Goal: Task Accomplishment & Management: Manage account settings

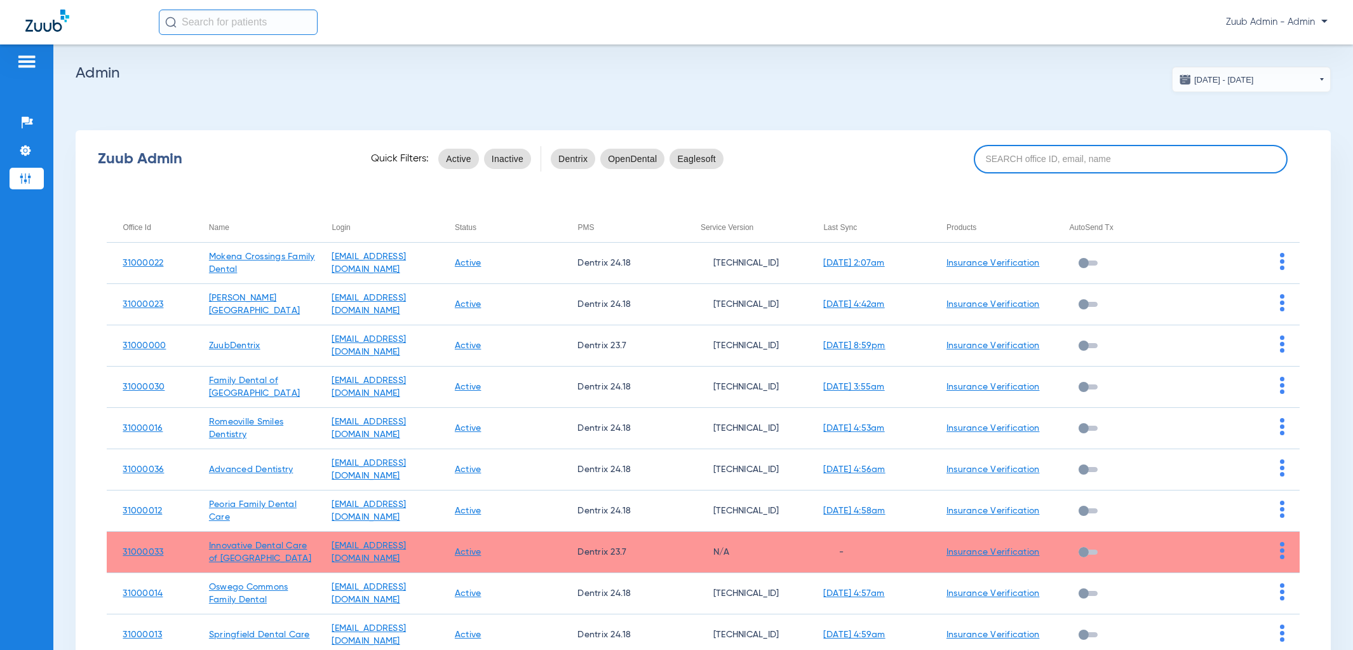
click at [1120, 155] on input at bounding box center [1131, 159] width 314 height 29
paste input "31000015"
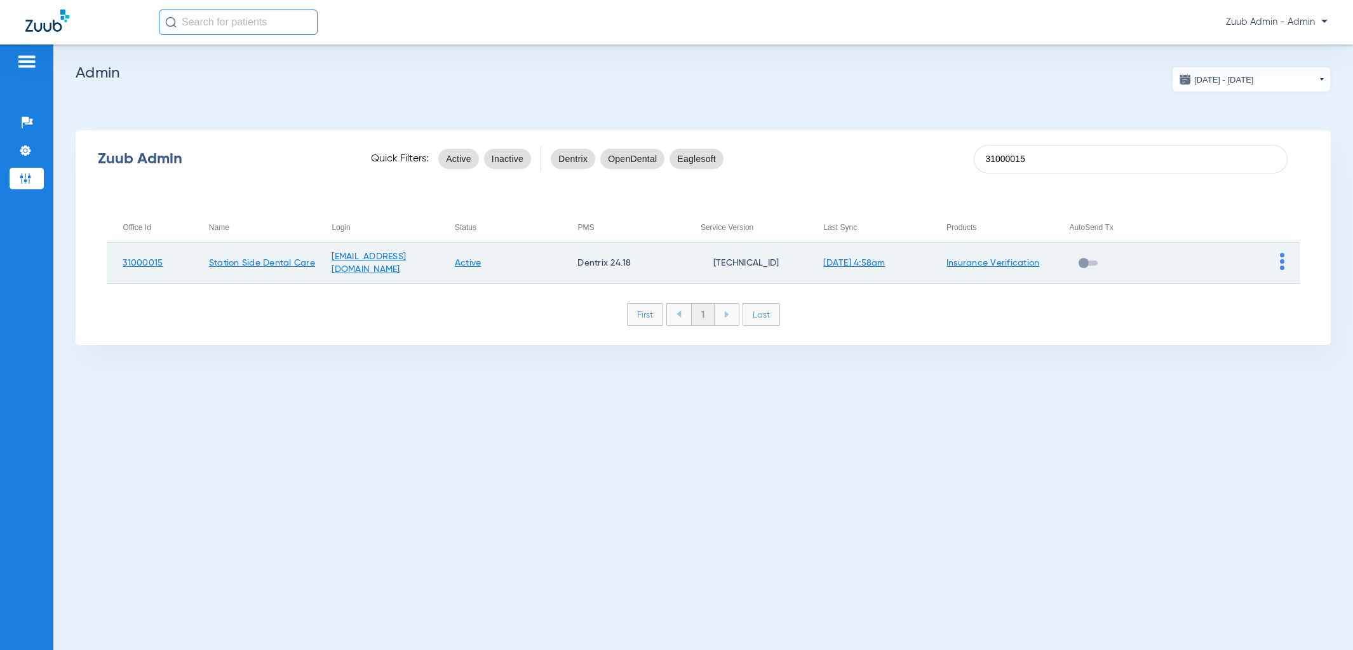
type input "31000015"
click at [1278, 255] on td at bounding box center [1238, 263] width 123 height 41
click at [1283, 262] on img at bounding box center [1282, 261] width 4 height 17
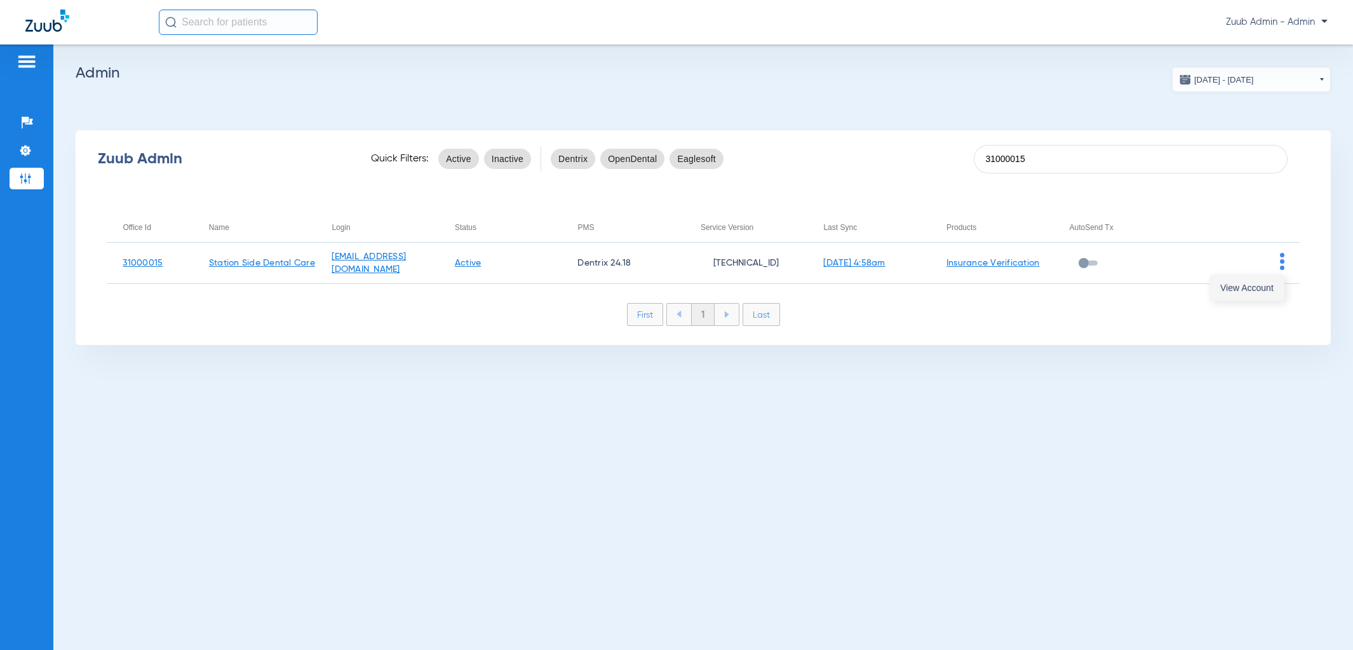
click at [1266, 287] on span "View Account" at bounding box center [1247, 287] width 53 height 9
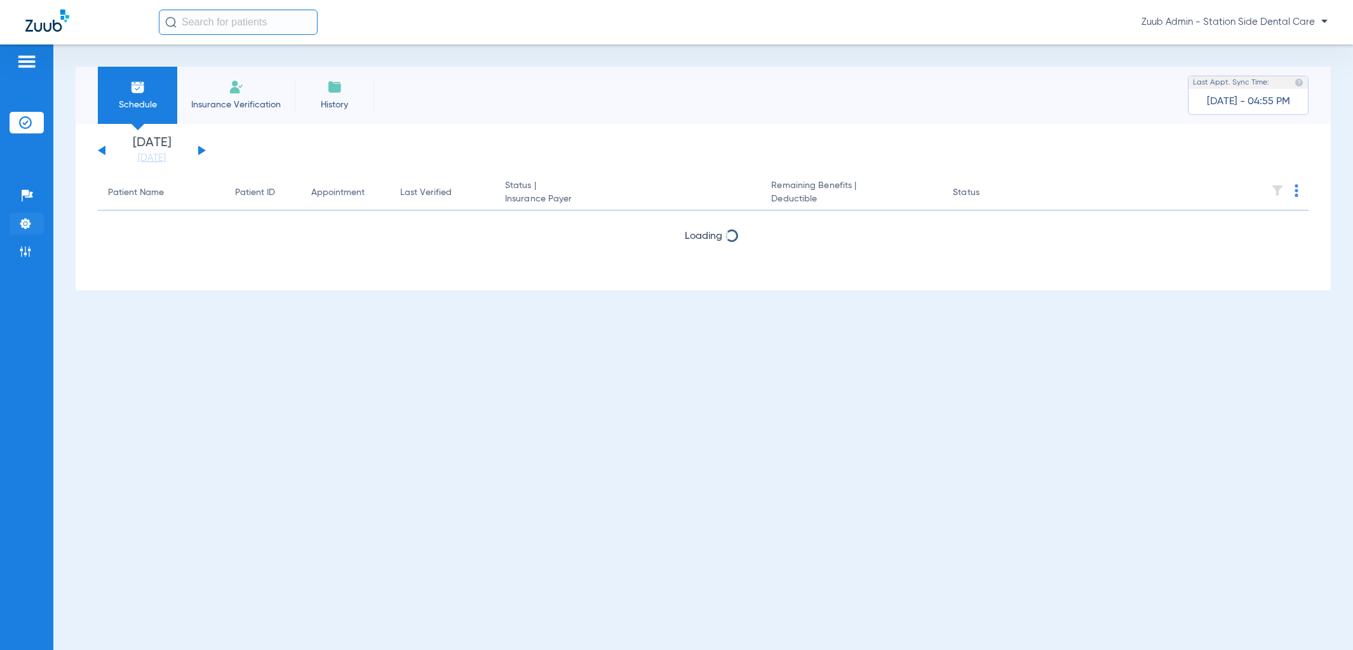
click at [31, 224] on img at bounding box center [25, 223] width 13 height 13
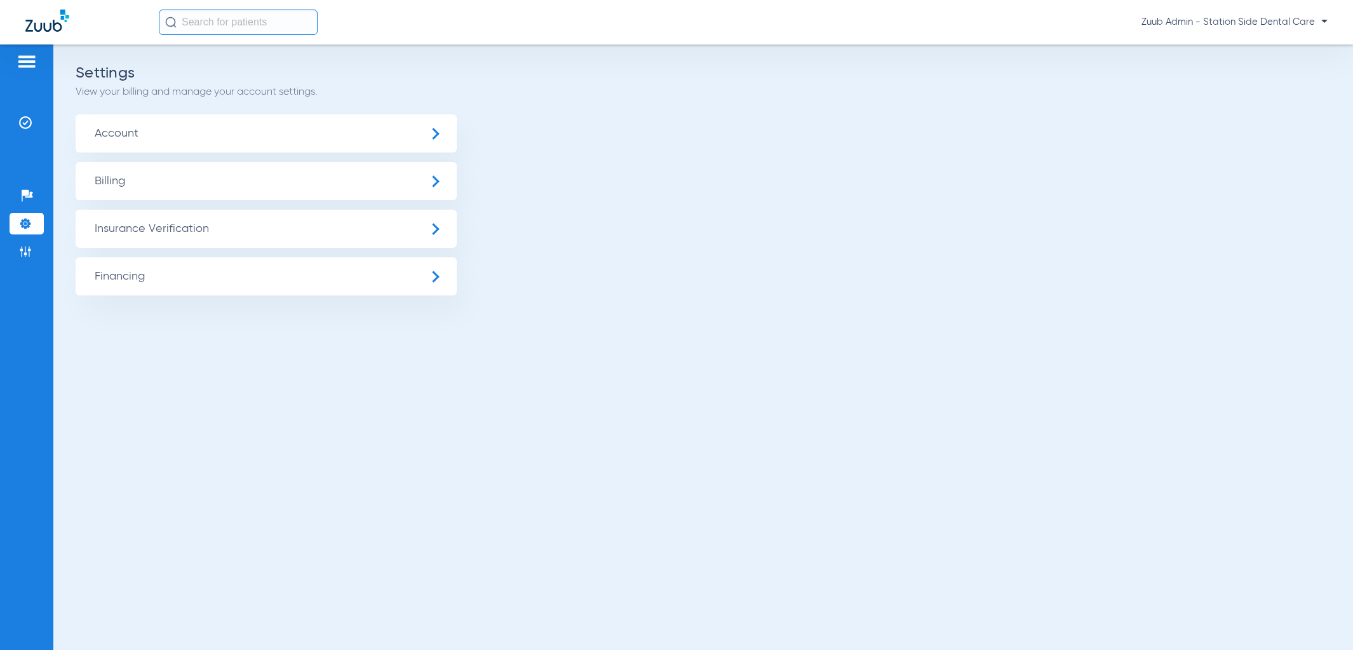
click at [130, 222] on span "Insurance Verification" at bounding box center [266, 229] width 381 height 38
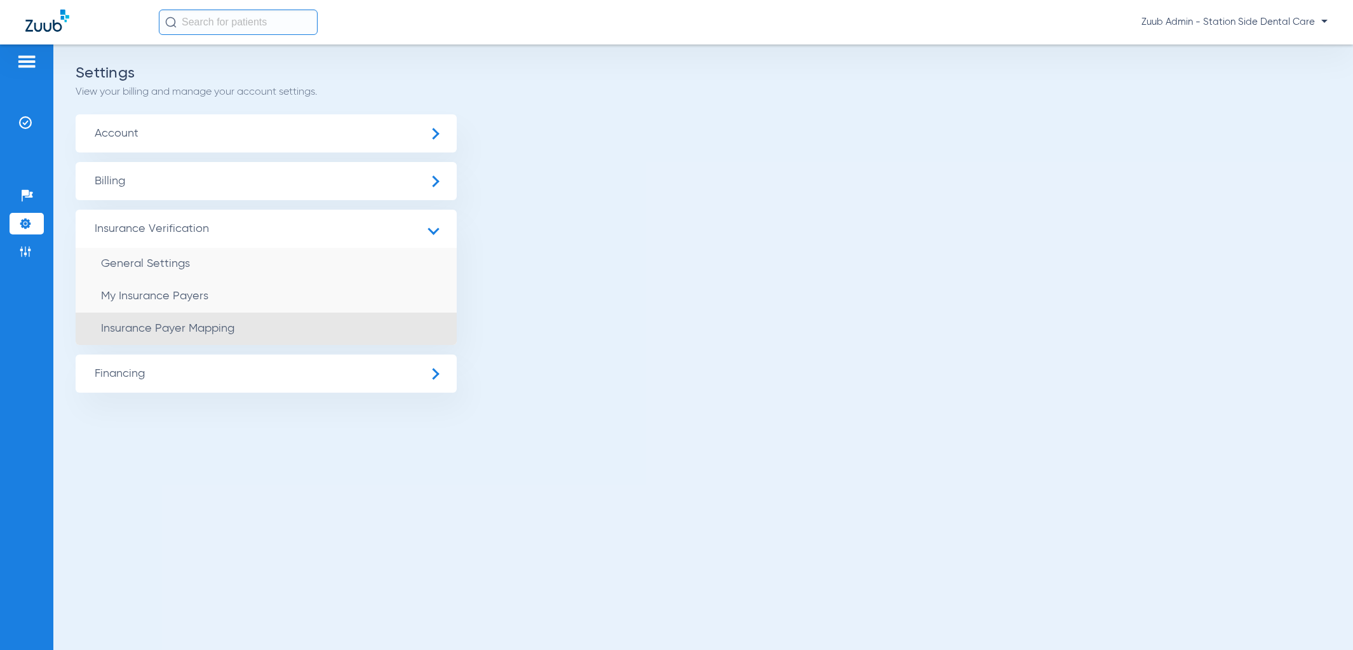
click at [205, 323] on span "Insurance Payer Mapping" at bounding box center [167, 328] width 133 height 11
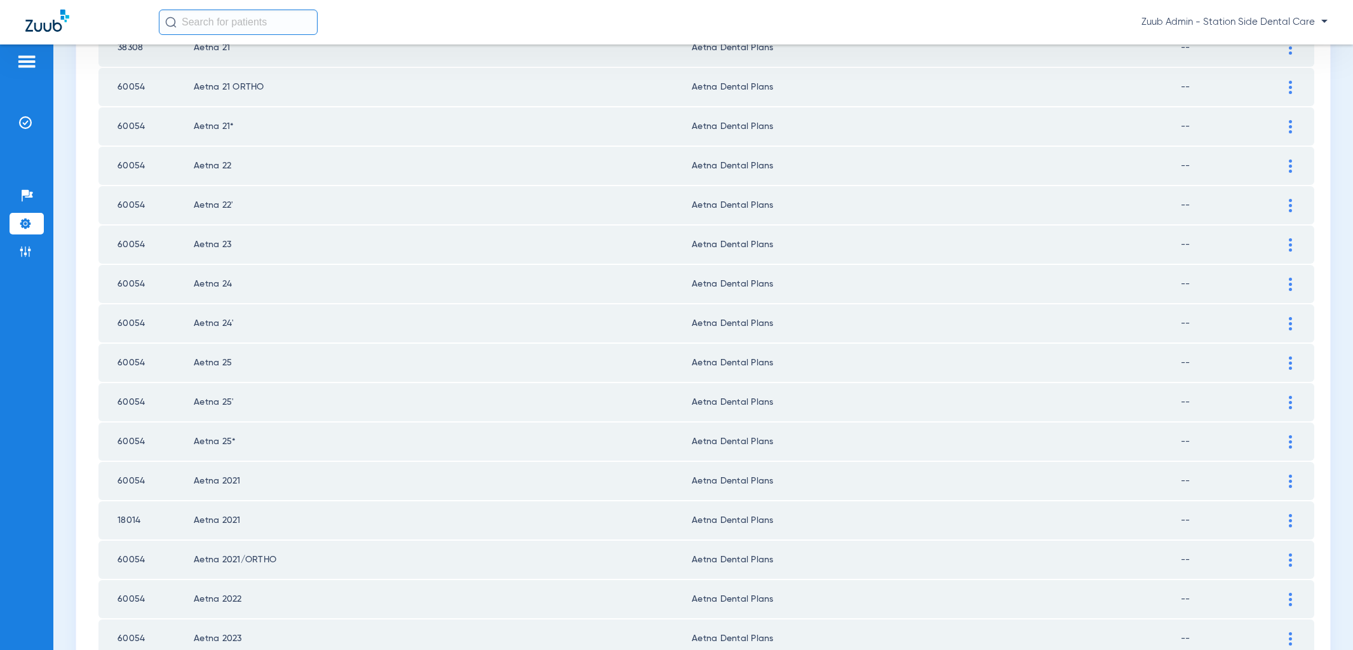
scroll to position [1630, 0]
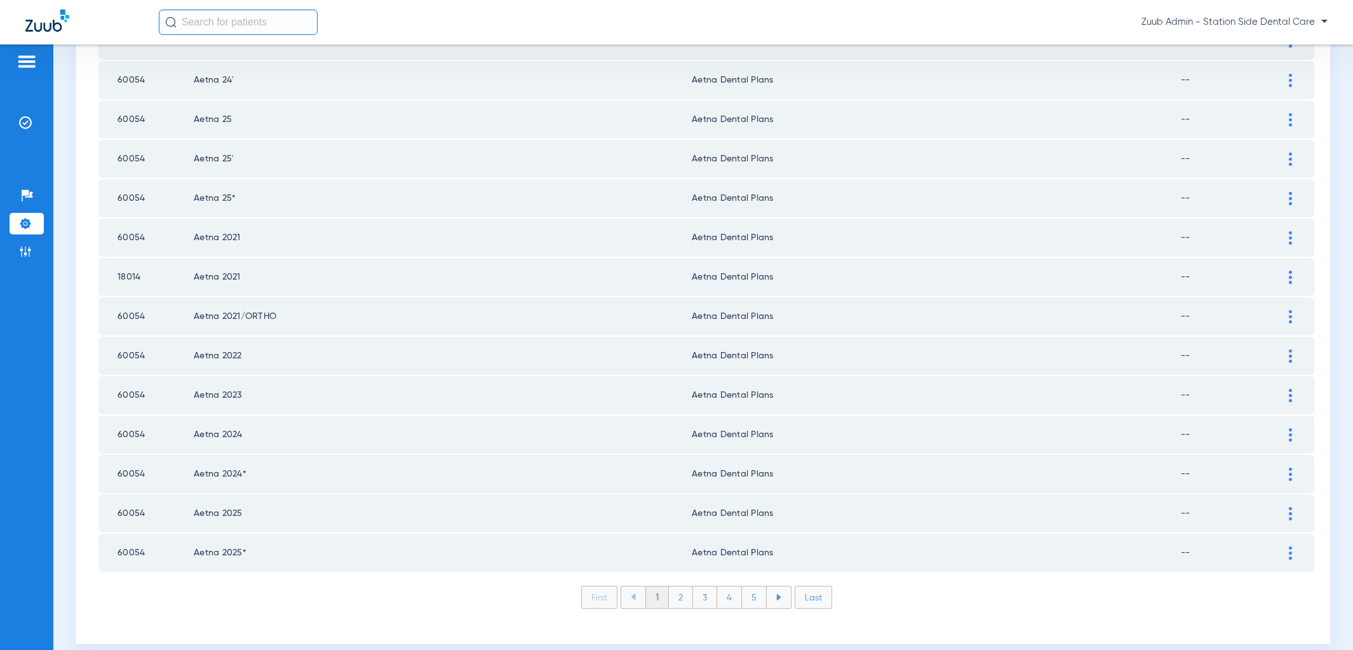
click at [678, 586] on li "2" at bounding box center [681, 597] width 24 height 22
click at [706, 588] on li "3" at bounding box center [705, 597] width 24 height 22
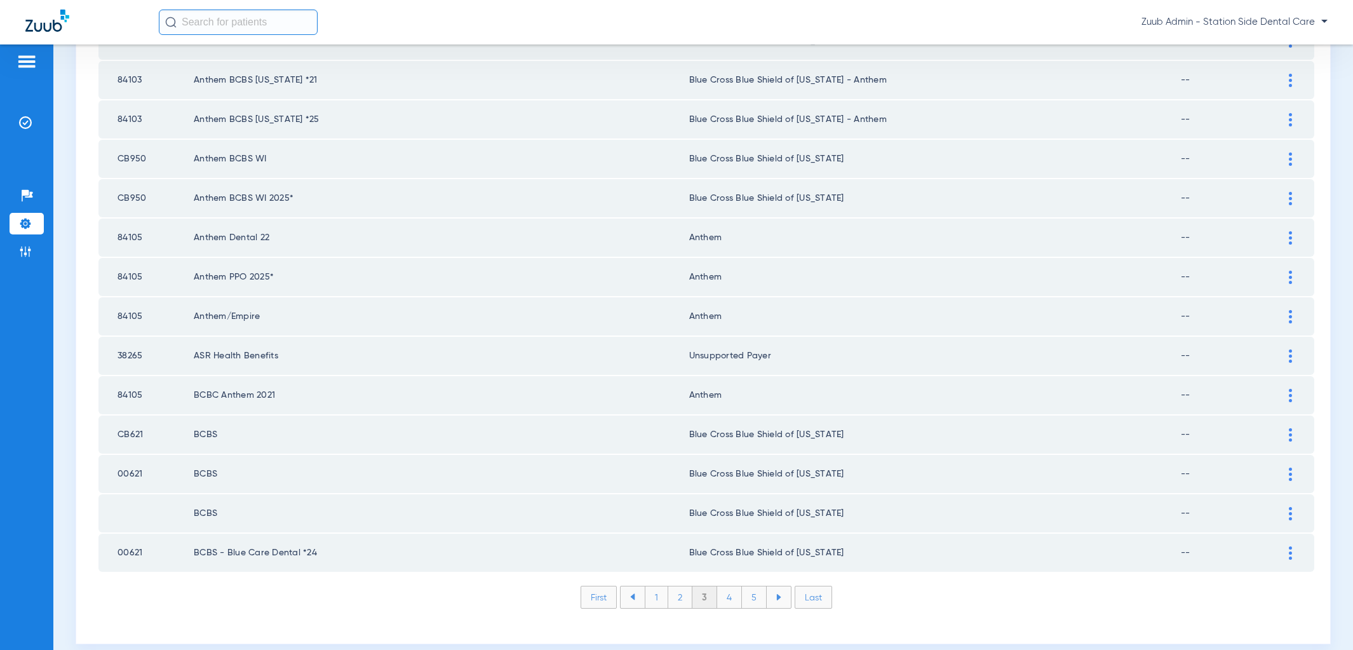
click at [727, 586] on li "4" at bounding box center [729, 597] width 25 height 22
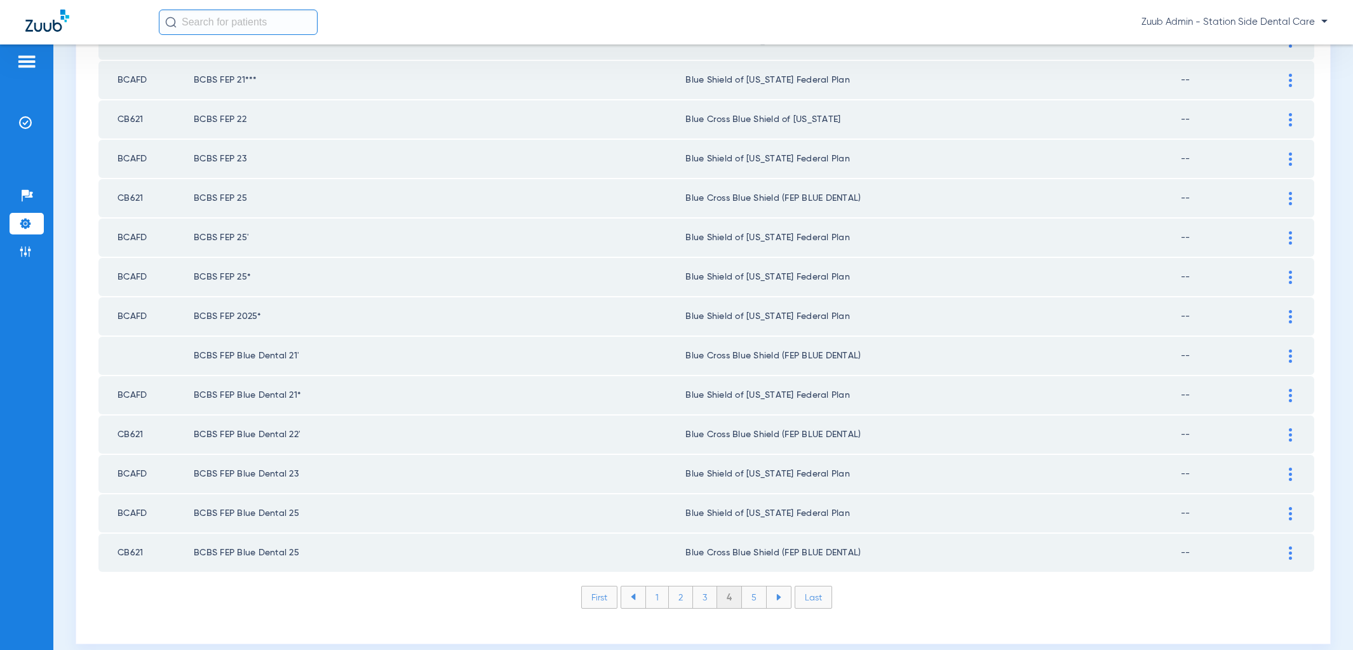
click at [754, 590] on li "5" at bounding box center [754, 597] width 25 height 22
click at [756, 588] on li "6" at bounding box center [755, 597] width 24 height 22
click at [762, 586] on li "7" at bounding box center [755, 597] width 24 height 22
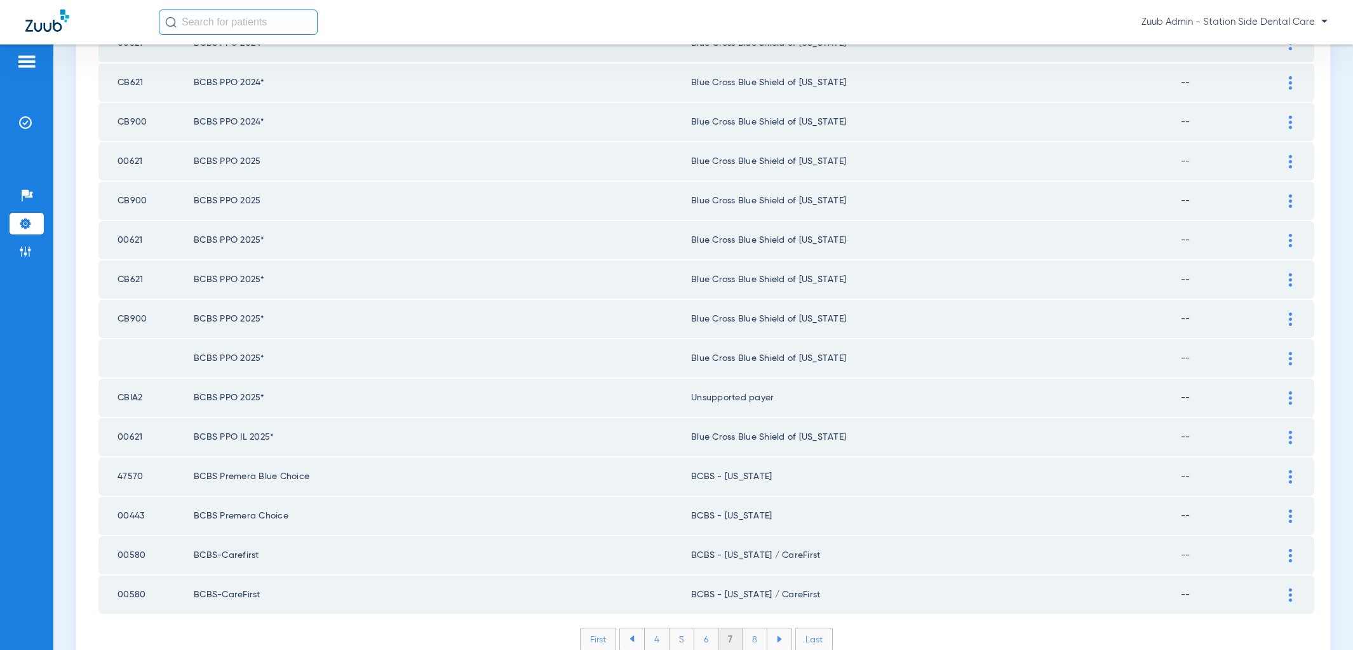
scroll to position [1617, 0]
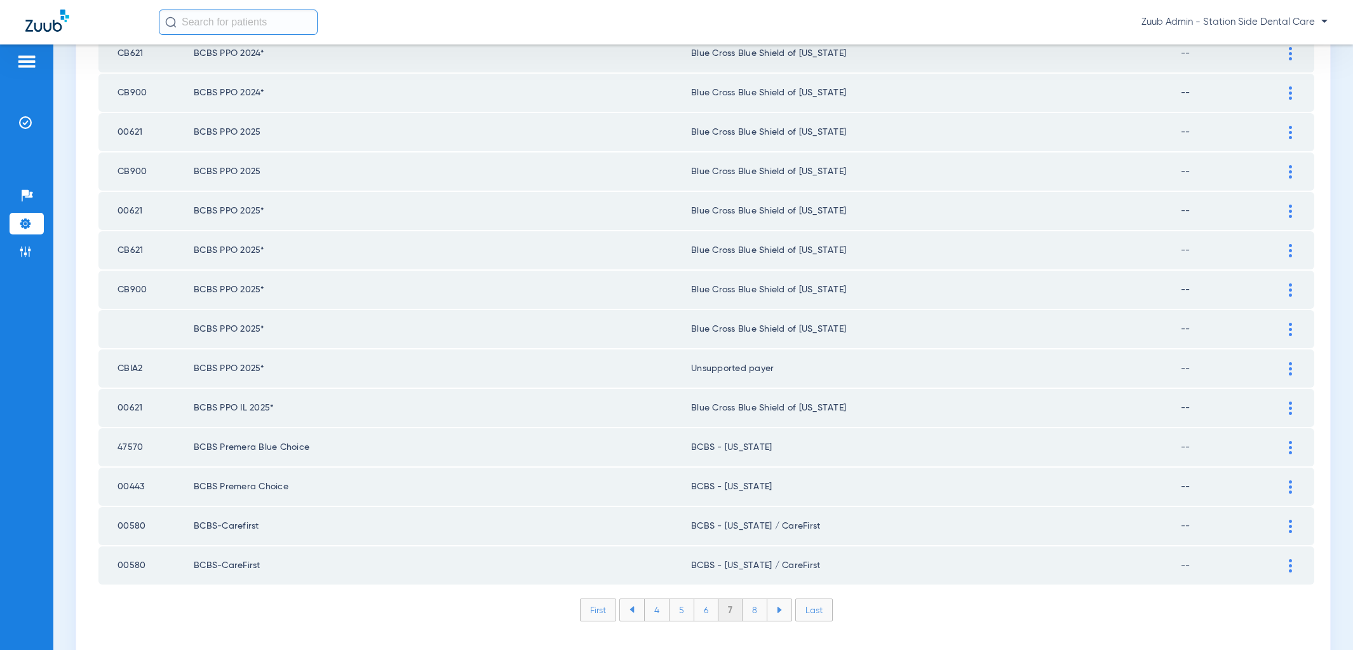
click at [747, 599] on li "8" at bounding box center [755, 610] width 25 height 22
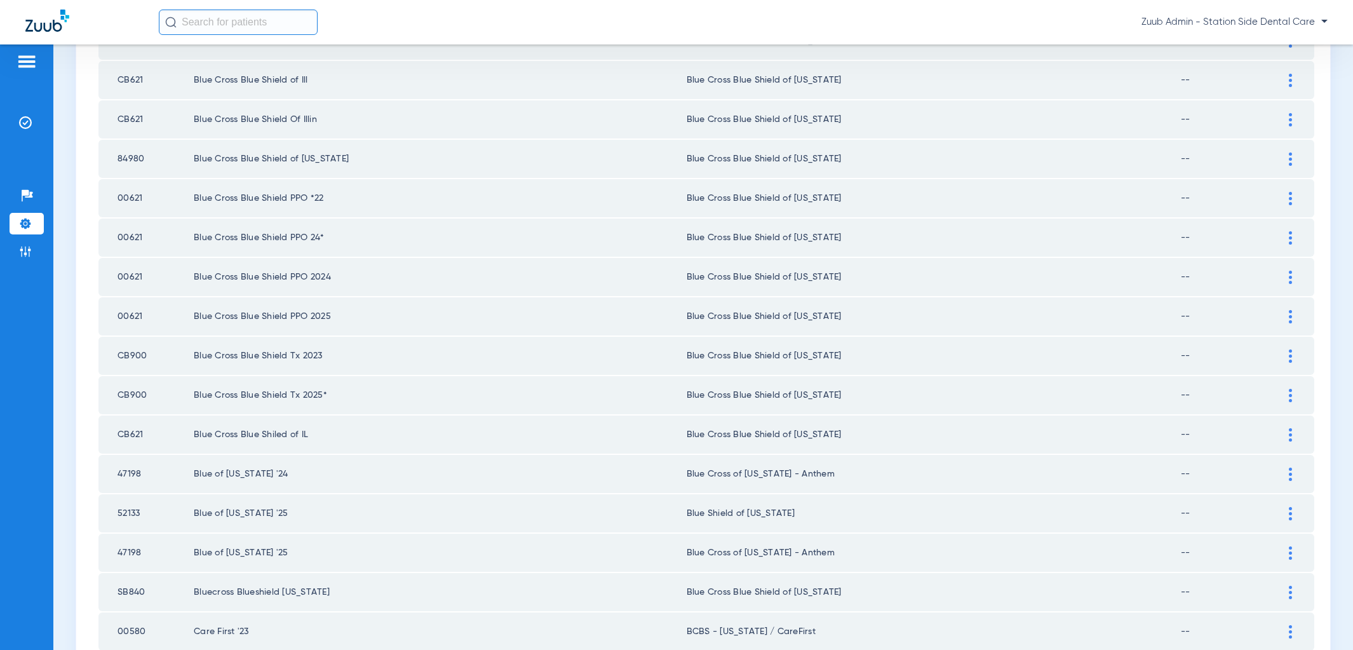
scroll to position [1620, 0]
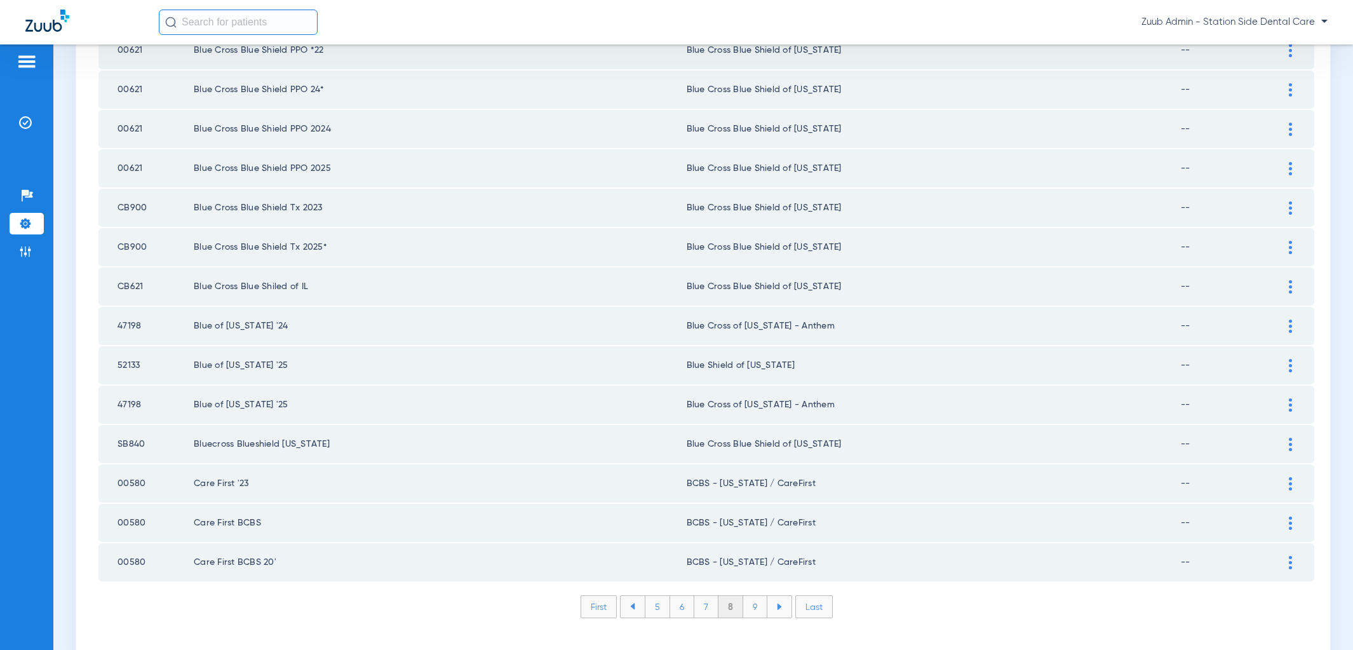
click at [748, 596] on li "9" at bounding box center [755, 607] width 24 height 22
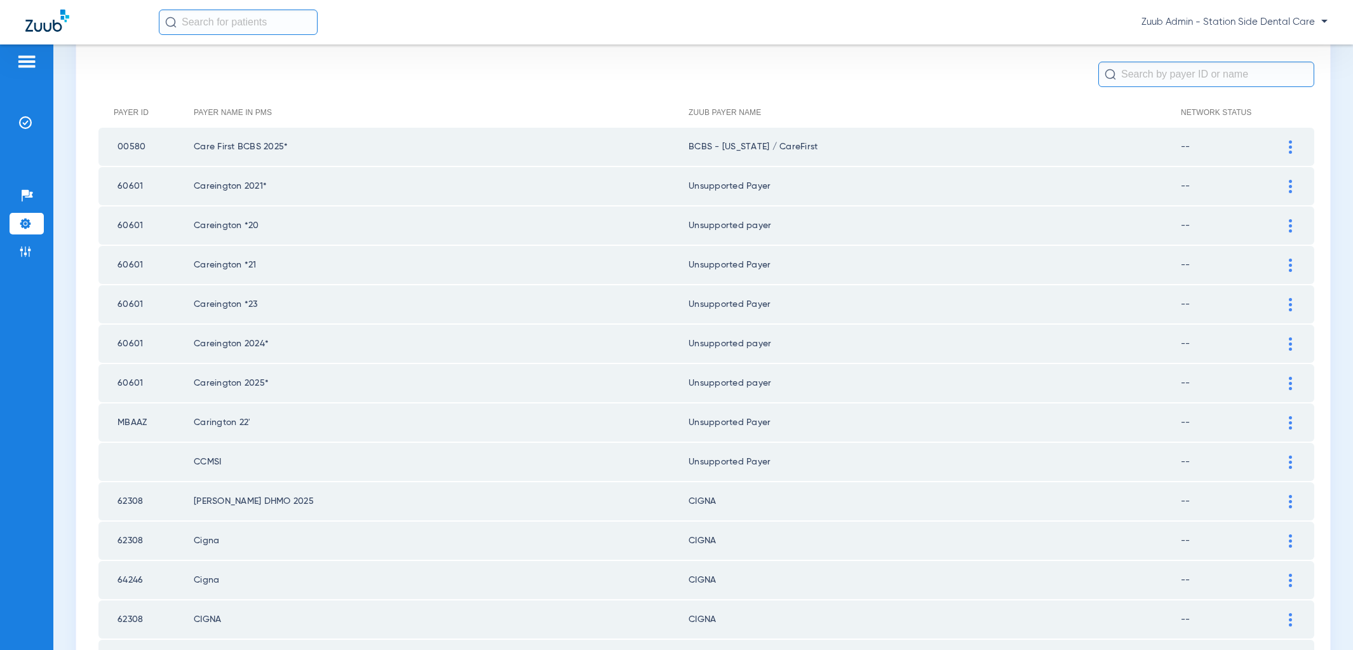
scroll to position [0, 0]
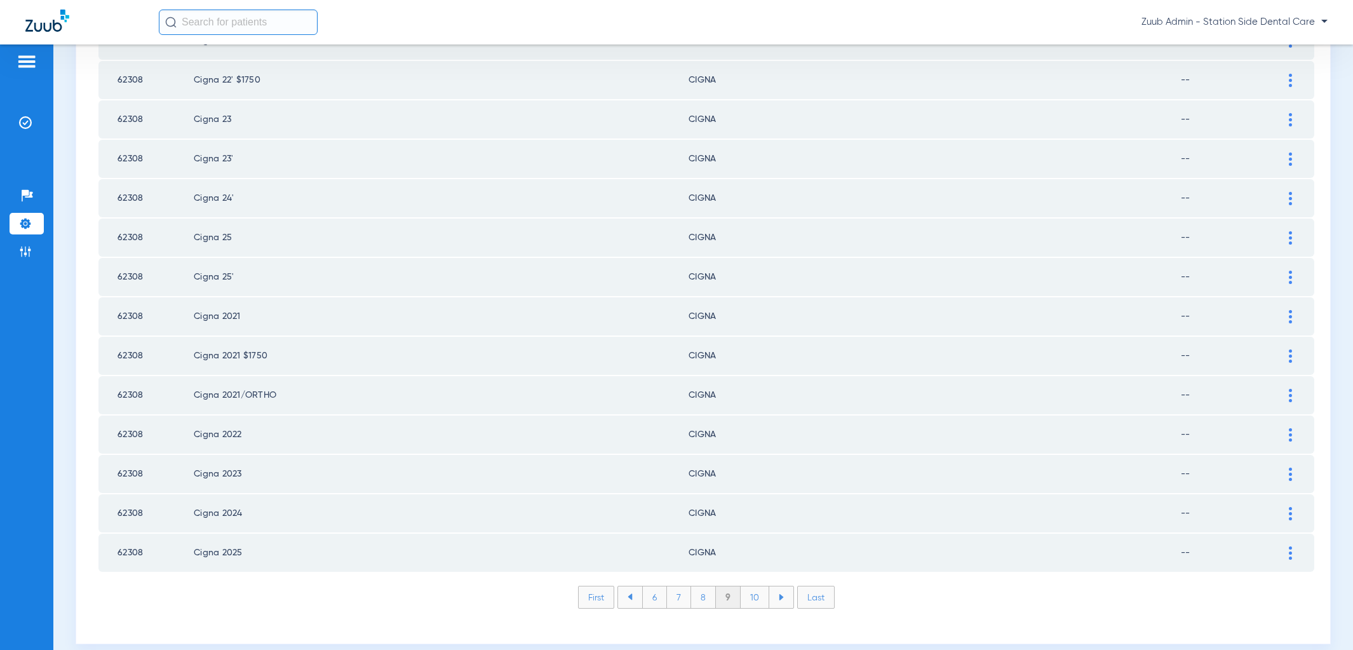
click at [748, 586] on li "10" at bounding box center [755, 597] width 29 height 22
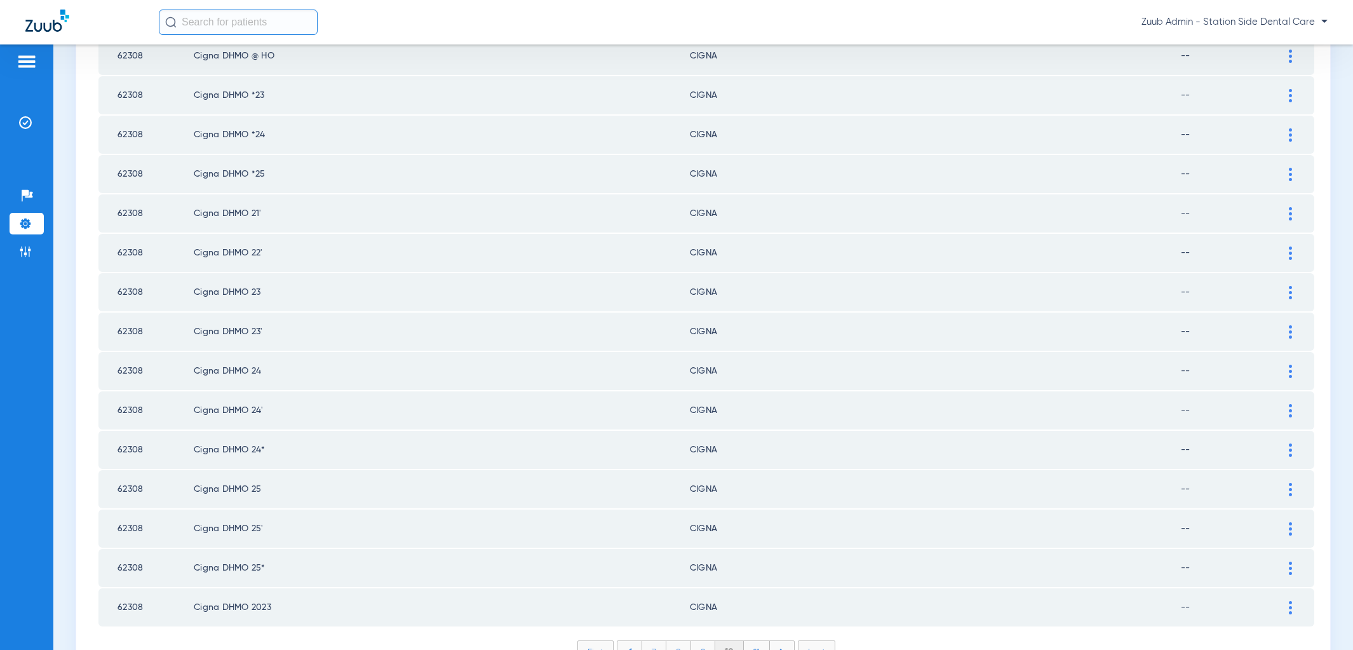
scroll to position [1630, 0]
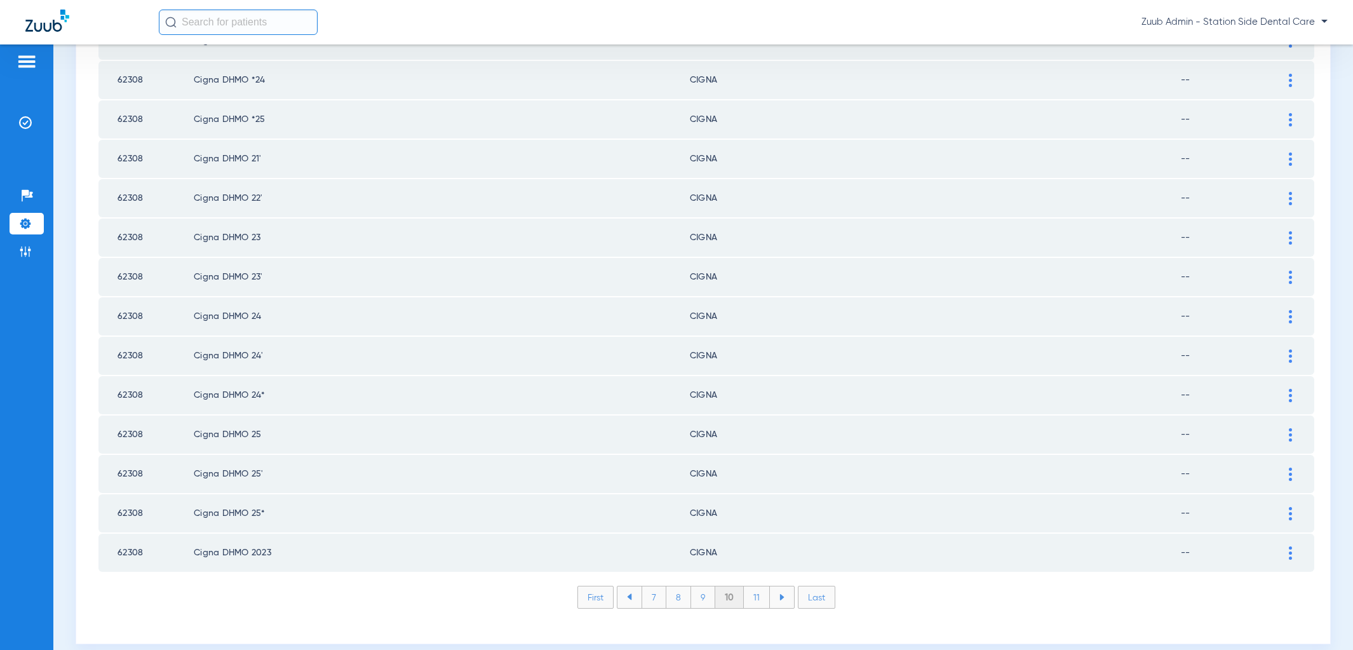
click at [748, 586] on li "11" at bounding box center [757, 597] width 26 height 22
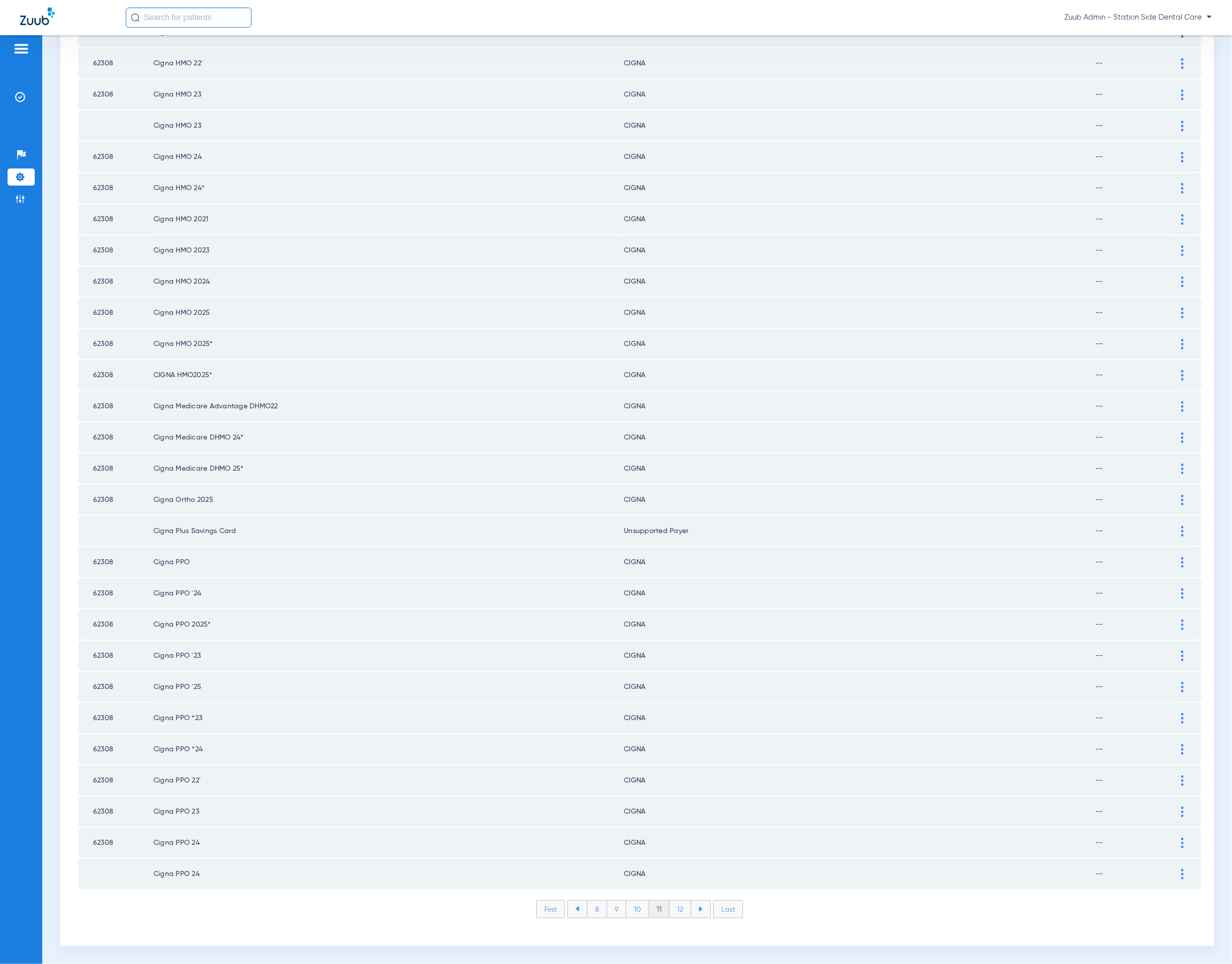
scroll to position [803, 0]
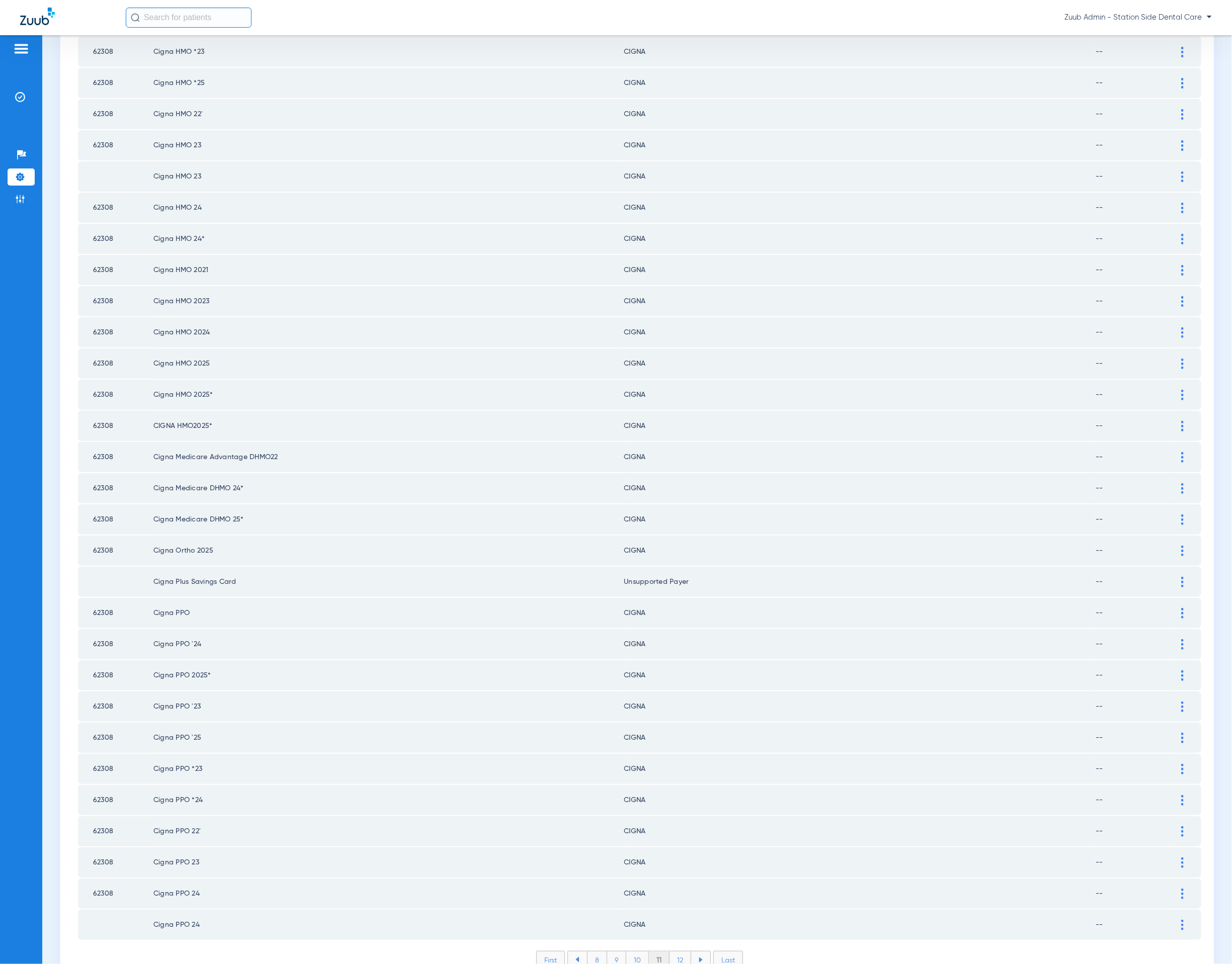
click at [683, 514] on li "12" at bounding box center [680, 960] width 21 height 17
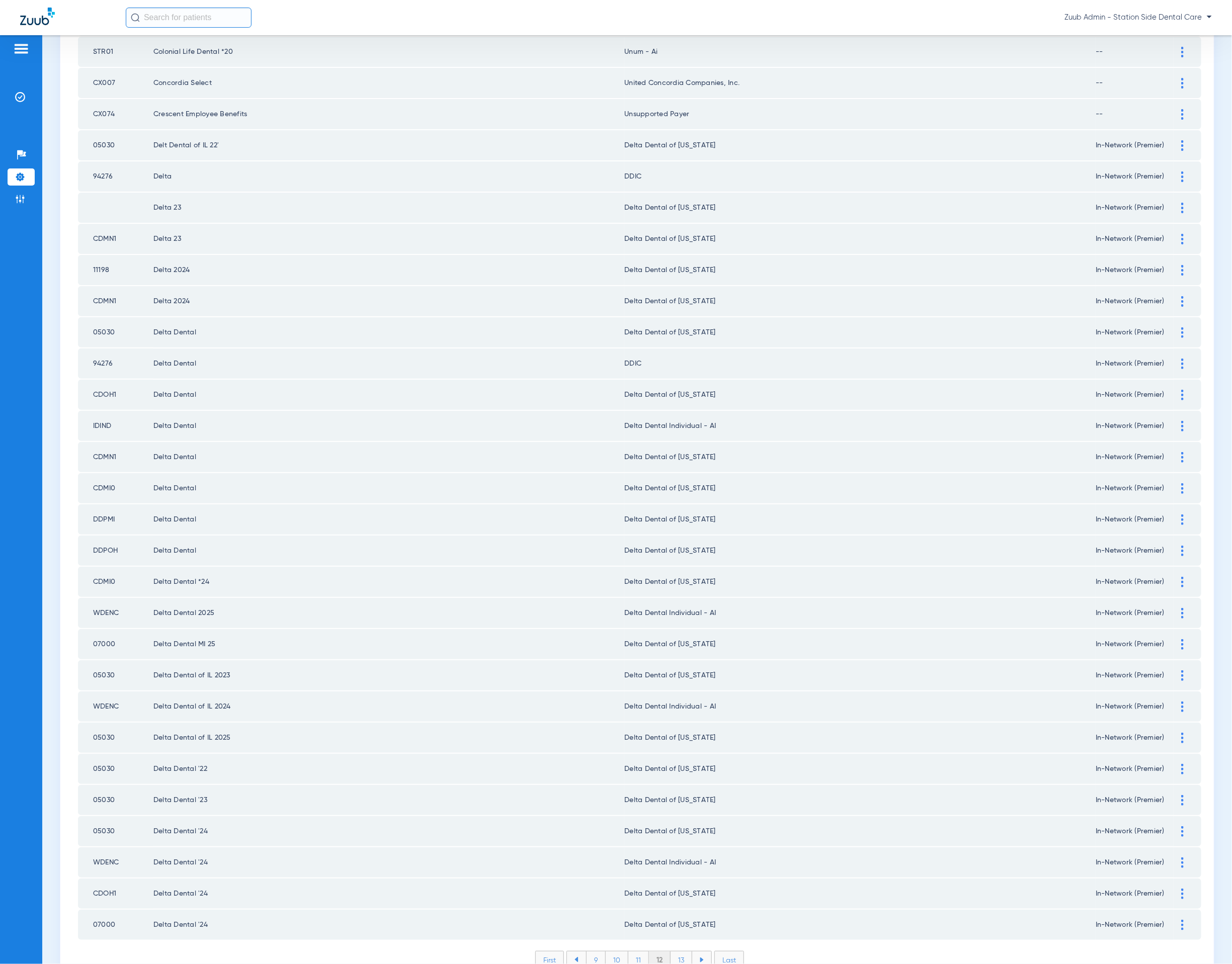
click at [679, 514] on li "13" at bounding box center [681, 960] width 21 height 17
click at [674, 514] on li "14" at bounding box center [683, 960] width 22 height 17
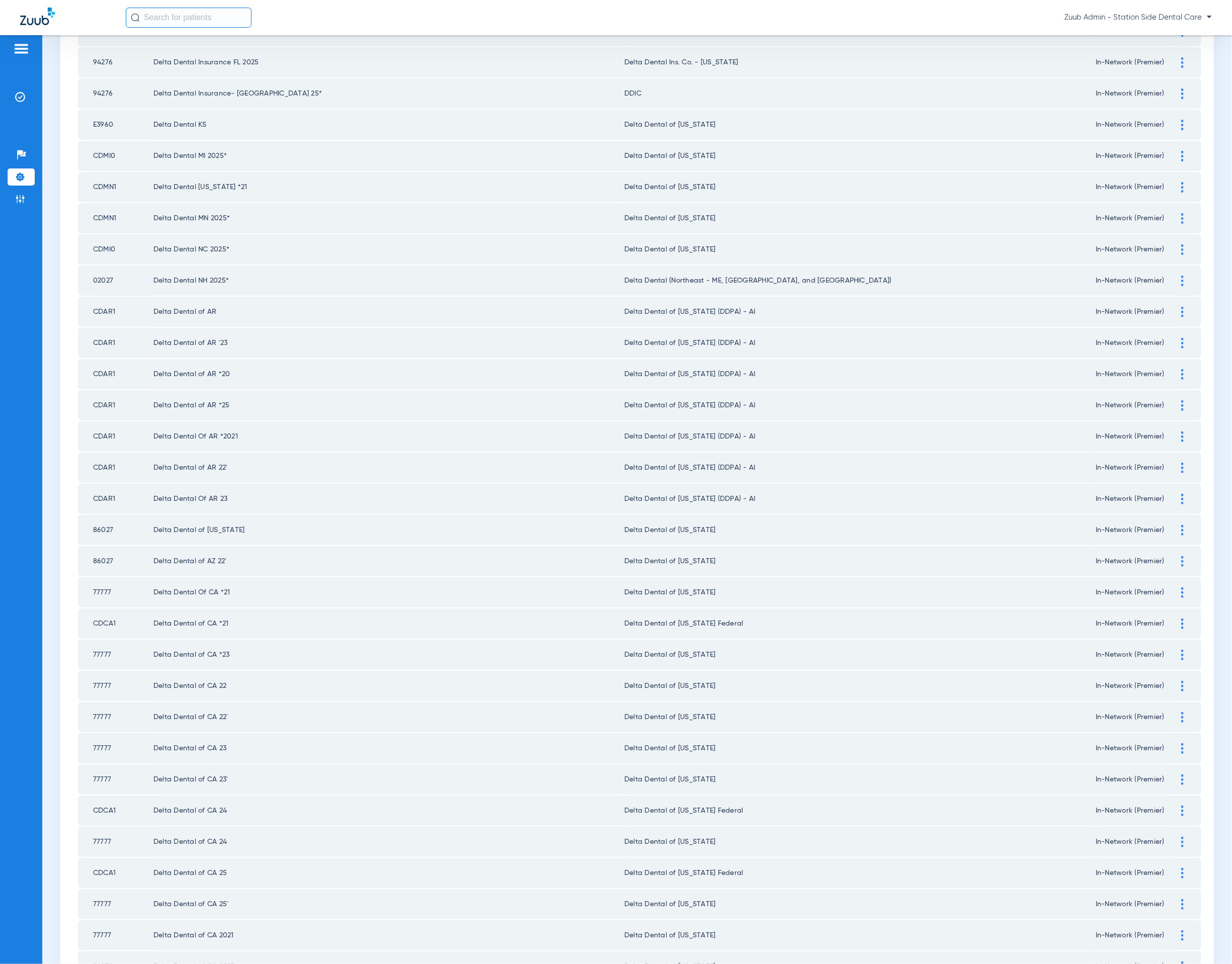
scroll to position [765, 0]
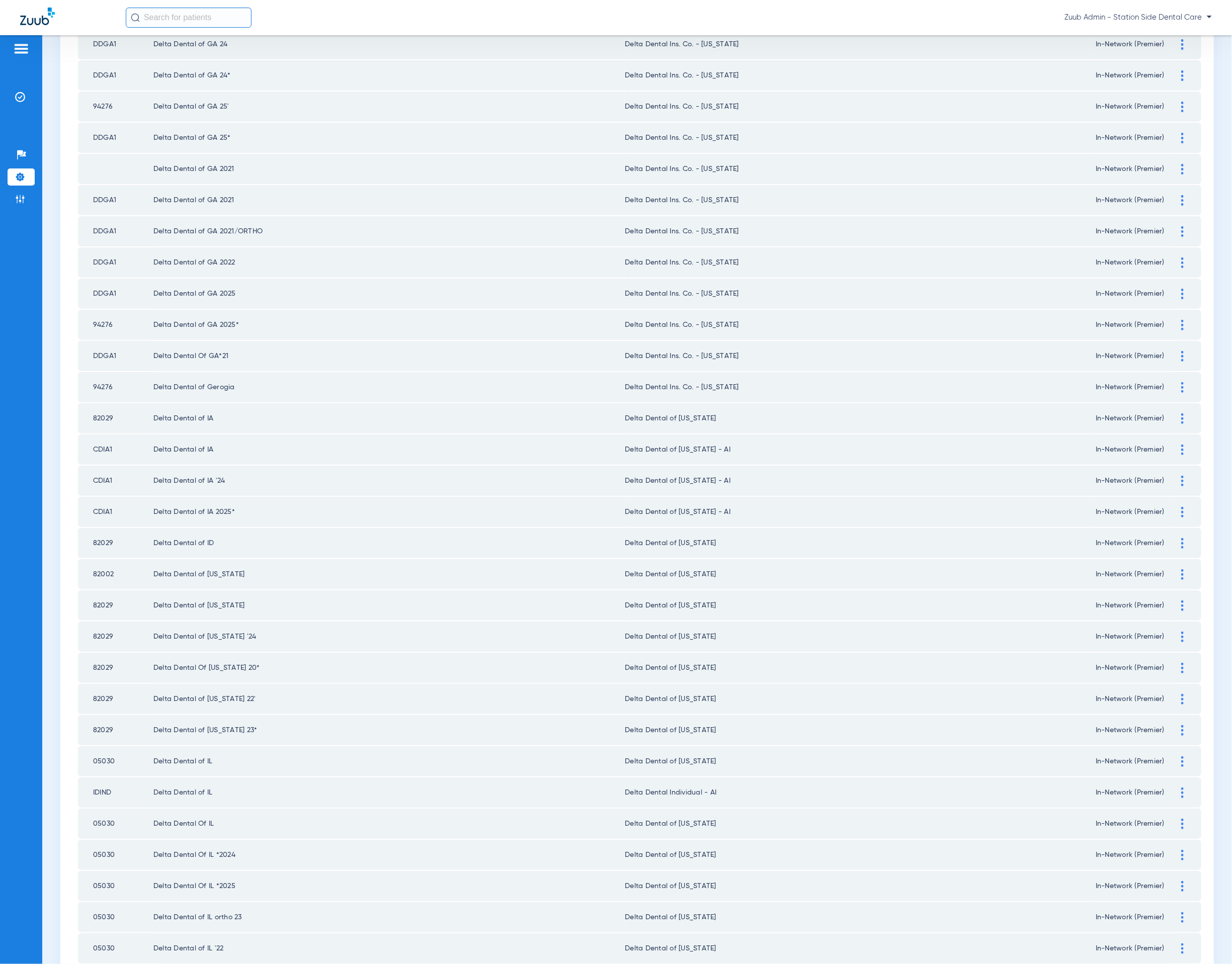
scroll to position [803, 0]
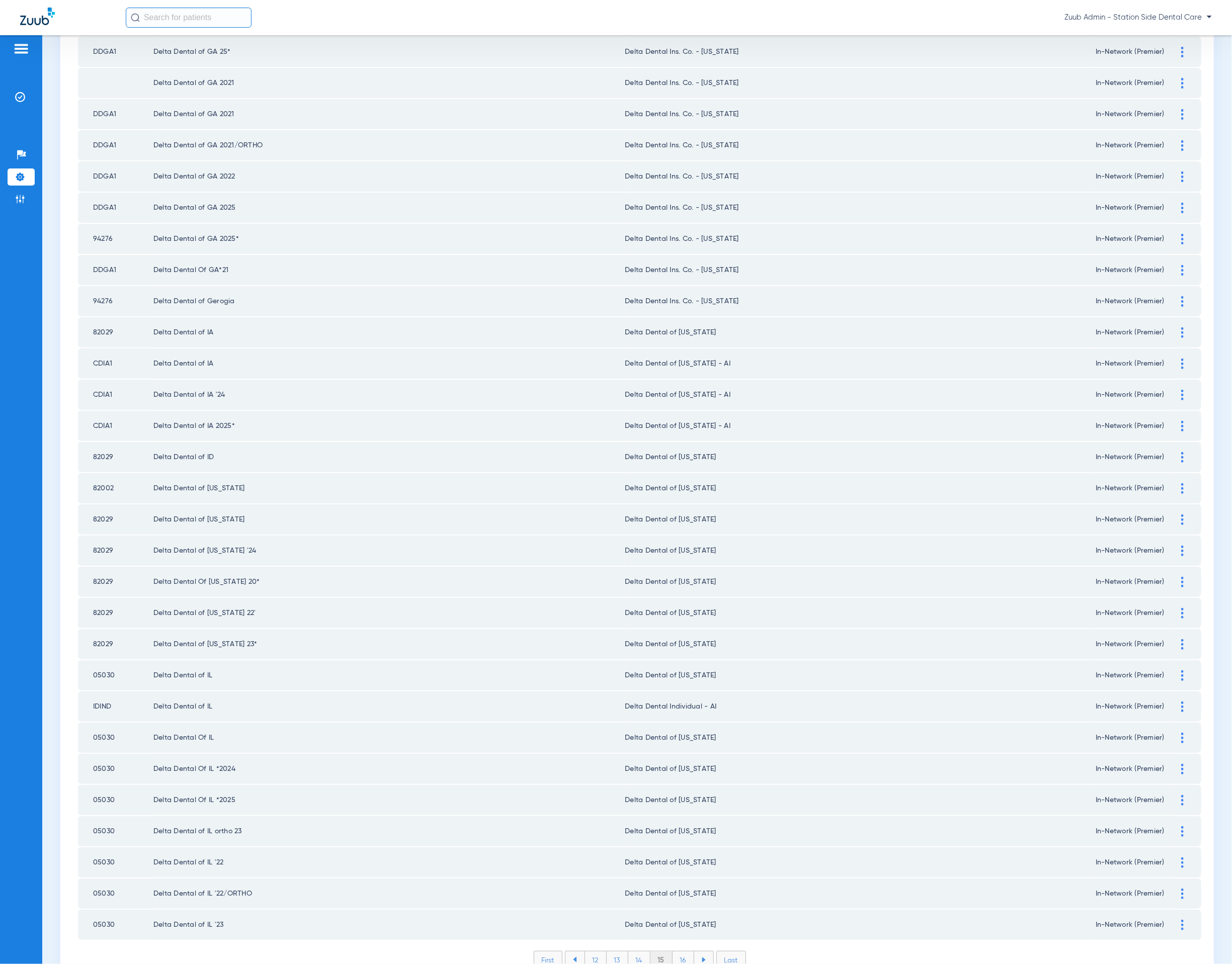
click at [679, 514] on li "16" at bounding box center [683, 960] width 21 height 17
click at [682, 514] on li "17" at bounding box center [683, 960] width 21 height 17
click at [677, 514] on li "18" at bounding box center [683, 960] width 22 height 17
click at [682, 514] on li "19" at bounding box center [683, 960] width 21 height 17
click at [679, 514] on li "20" at bounding box center [683, 960] width 24 height 17
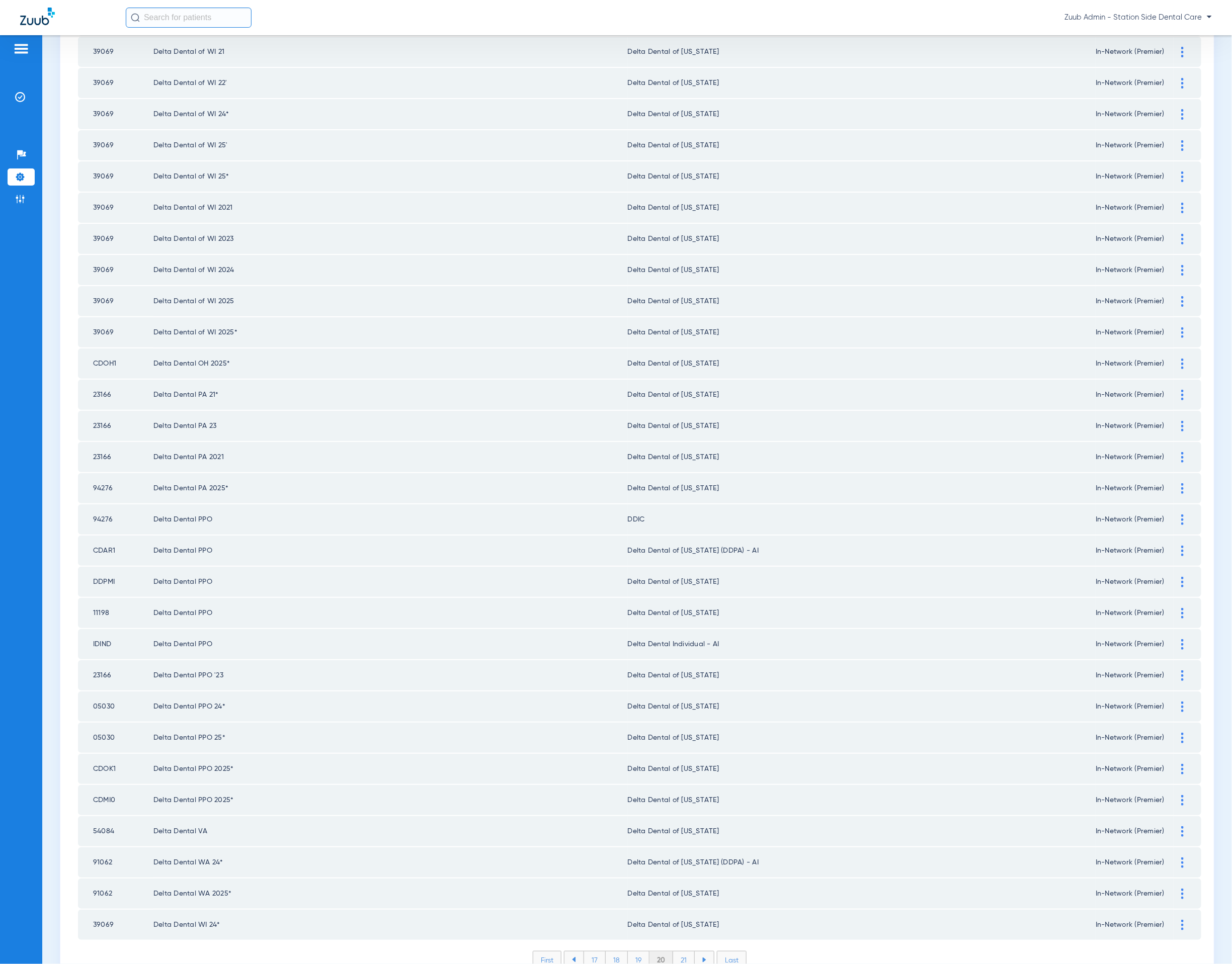
click at [679, 514] on li "21" at bounding box center [683, 960] width 21 height 17
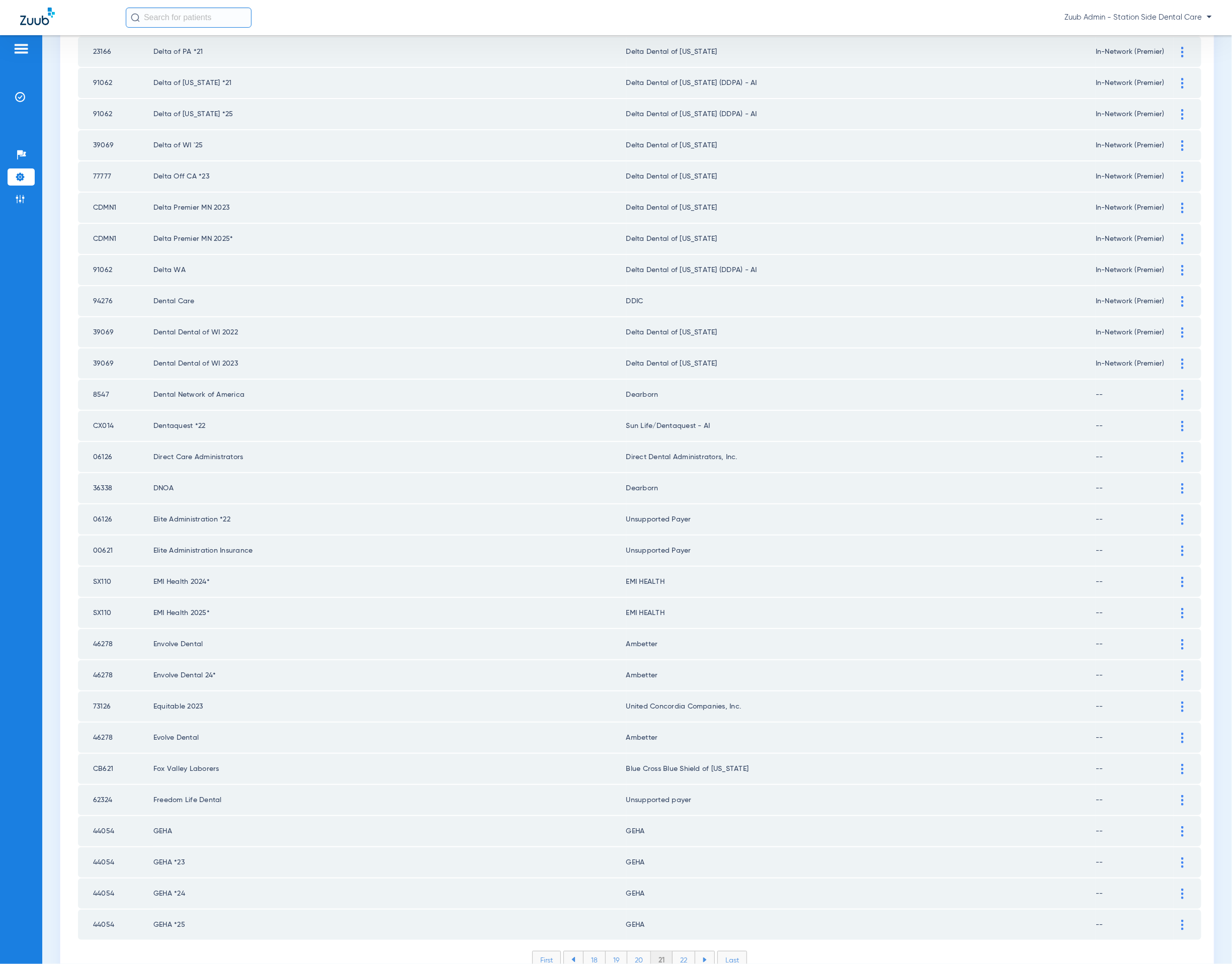
click at [677, 514] on li "22" at bounding box center [684, 960] width 23 height 17
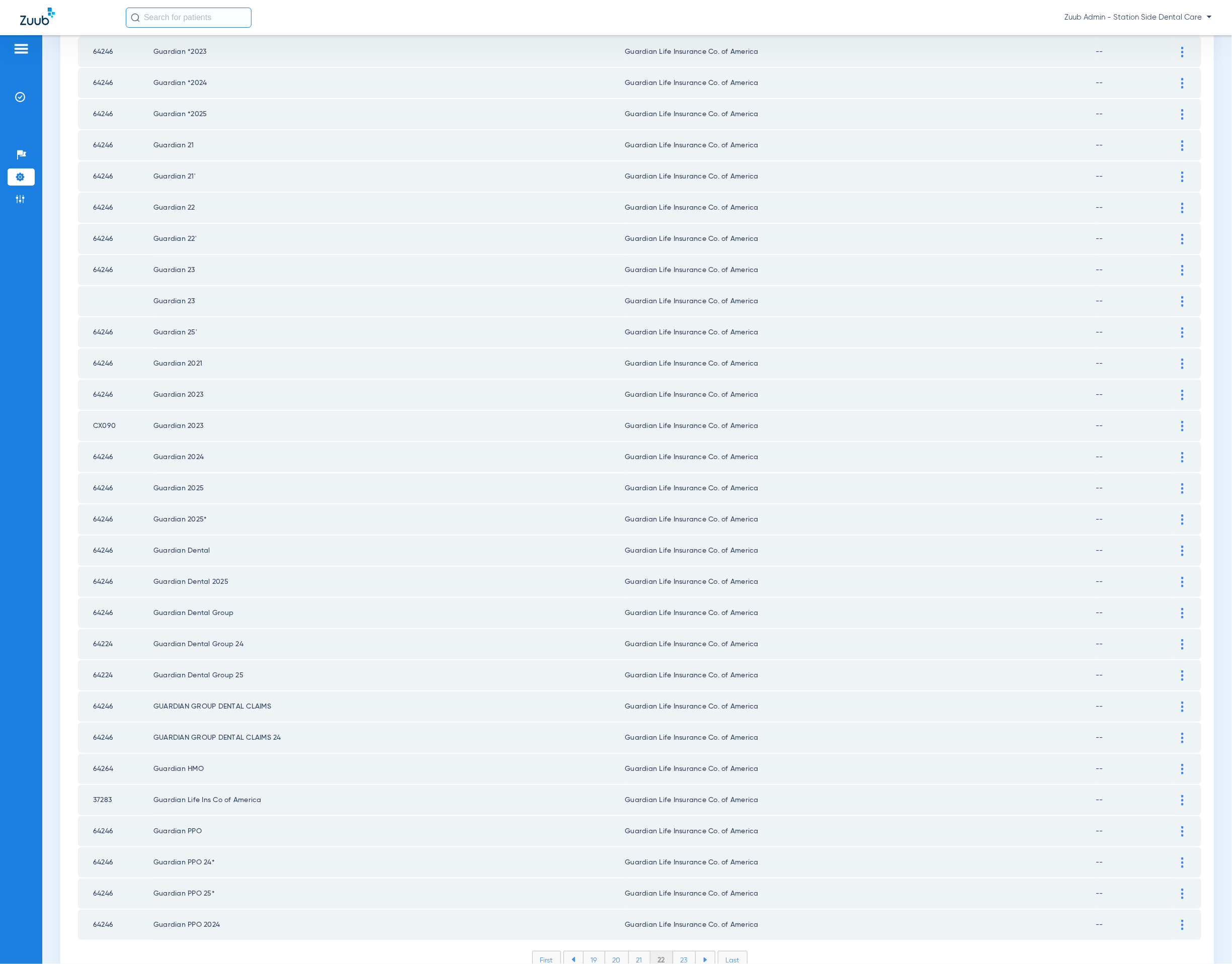
scroll to position [0, 0]
click at [685, 514] on li "23" at bounding box center [684, 960] width 23 height 17
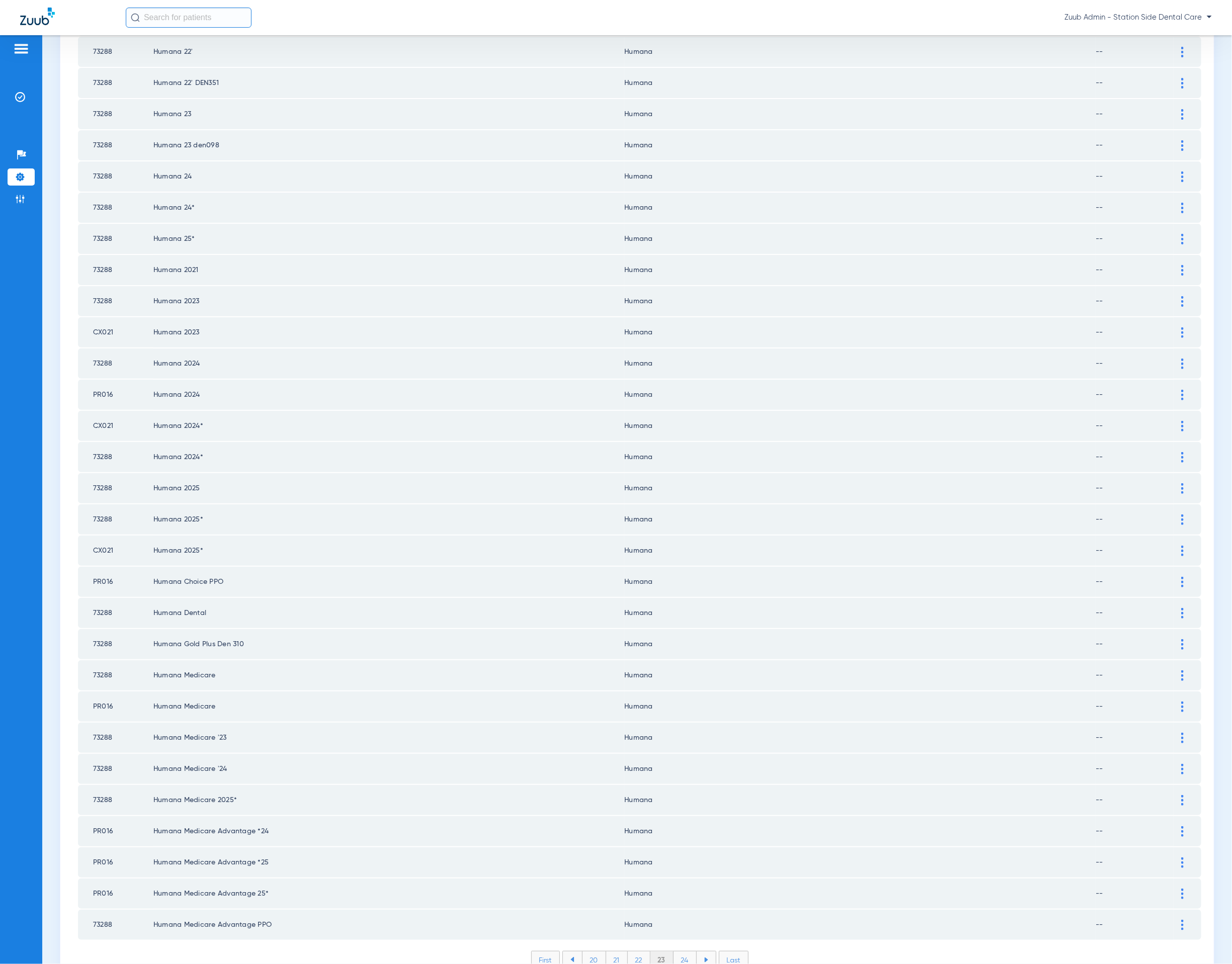
click at [680, 514] on li "24" at bounding box center [685, 960] width 23 height 17
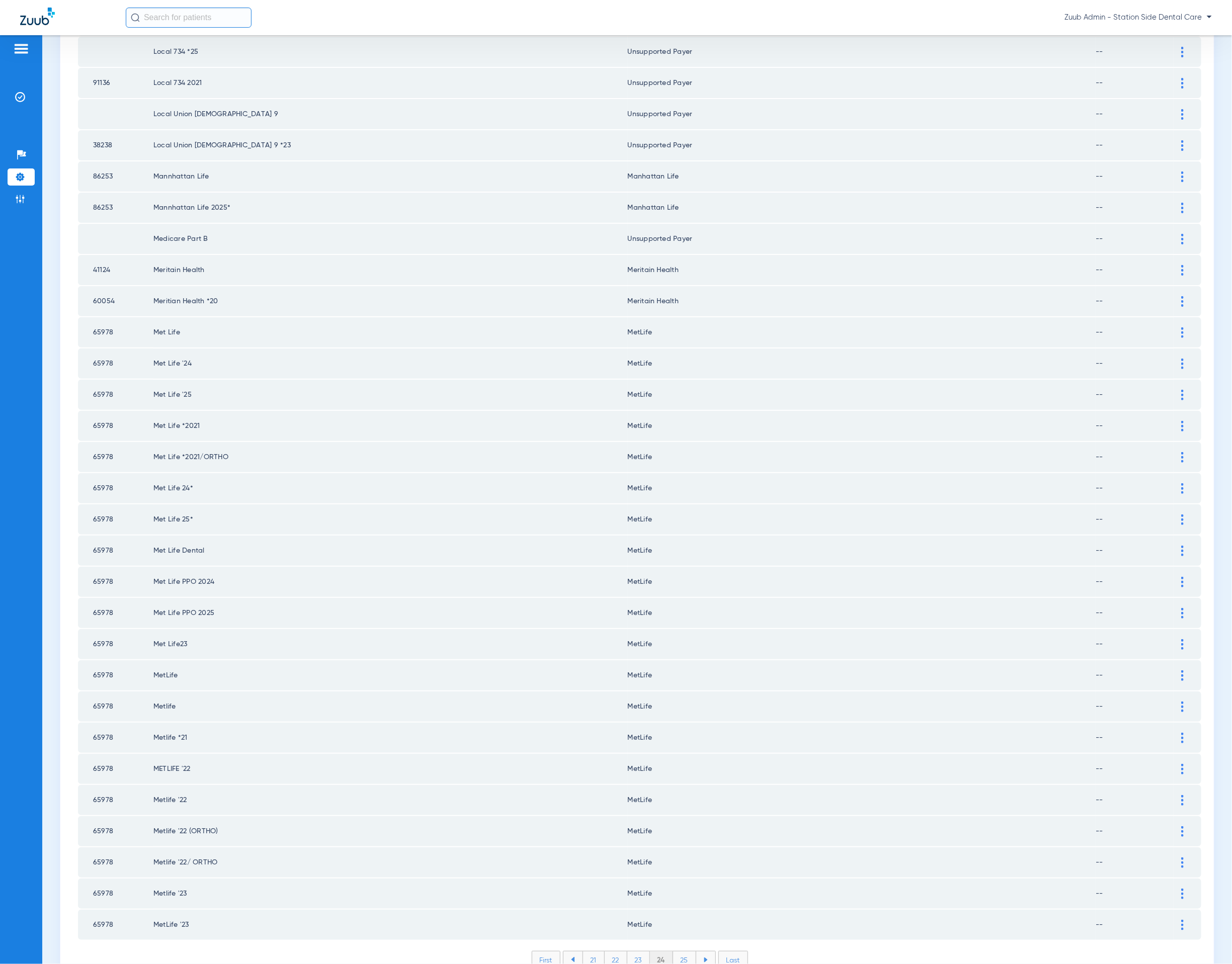
click at [683, 514] on li "25" at bounding box center [684, 960] width 23 height 17
click at [683, 514] on li "26" at bounding box center [685, 960] width 23 height 17
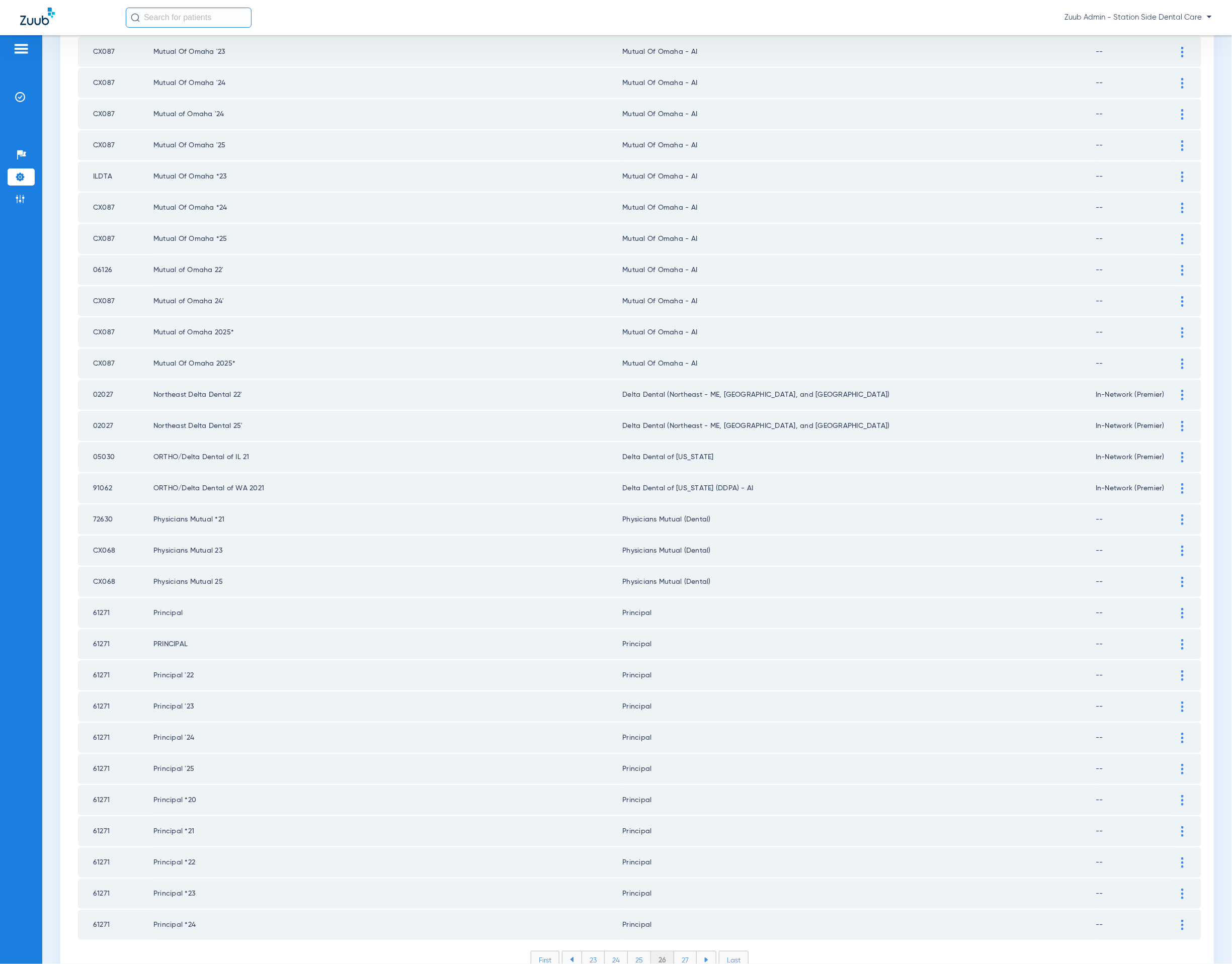
click at [683, 514] on li "27" at bounding box center [685, 960] width 23 height 17
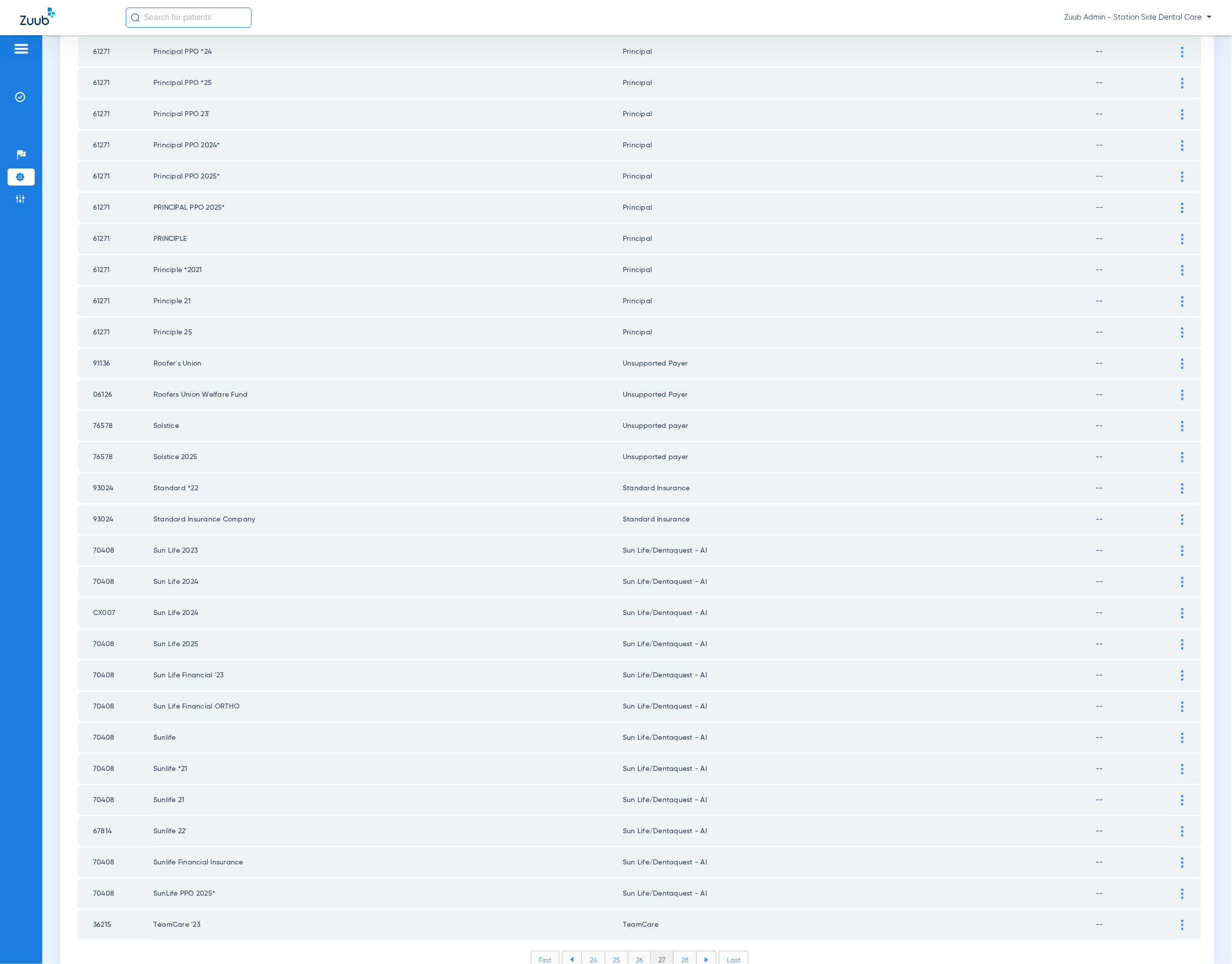
click at [681, 514] on li "28" at bounding box center [685, 960] width 23 height 17
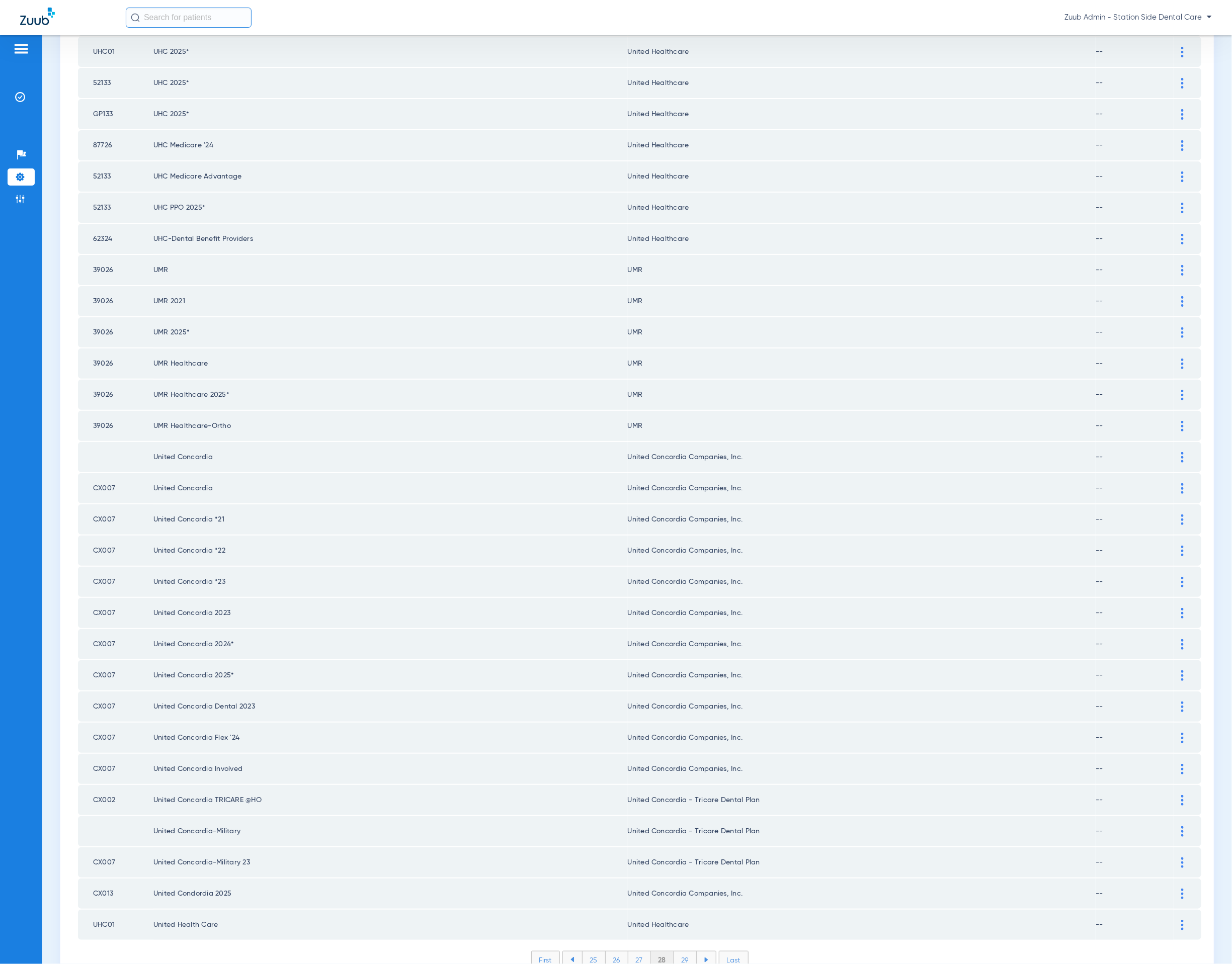
click at [679, 514] on li "29" at bounding box center [685, 960] width 23 height 17
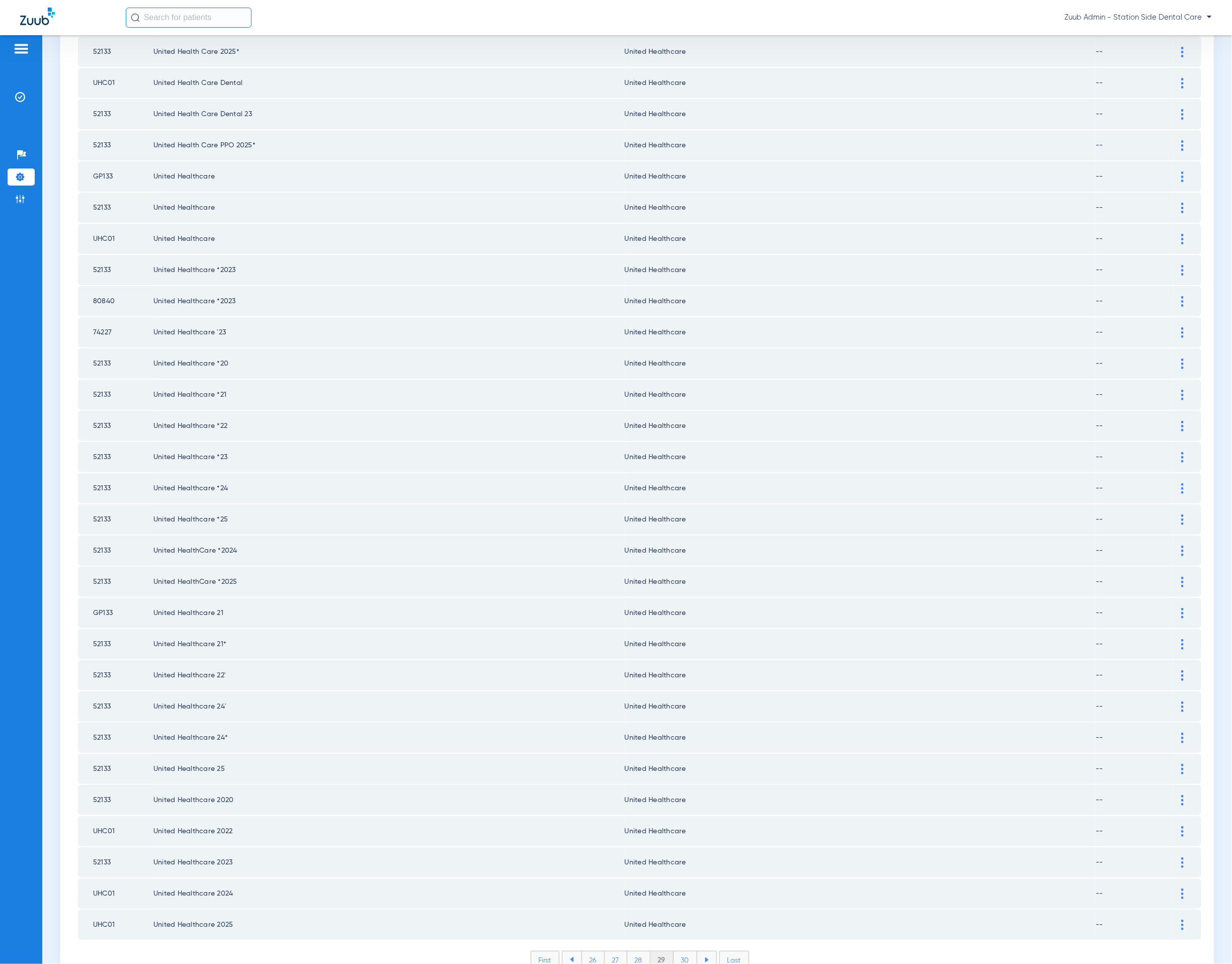
click at [674, 514] on li "30" at bounding box center [686, 960] width 24 height 17
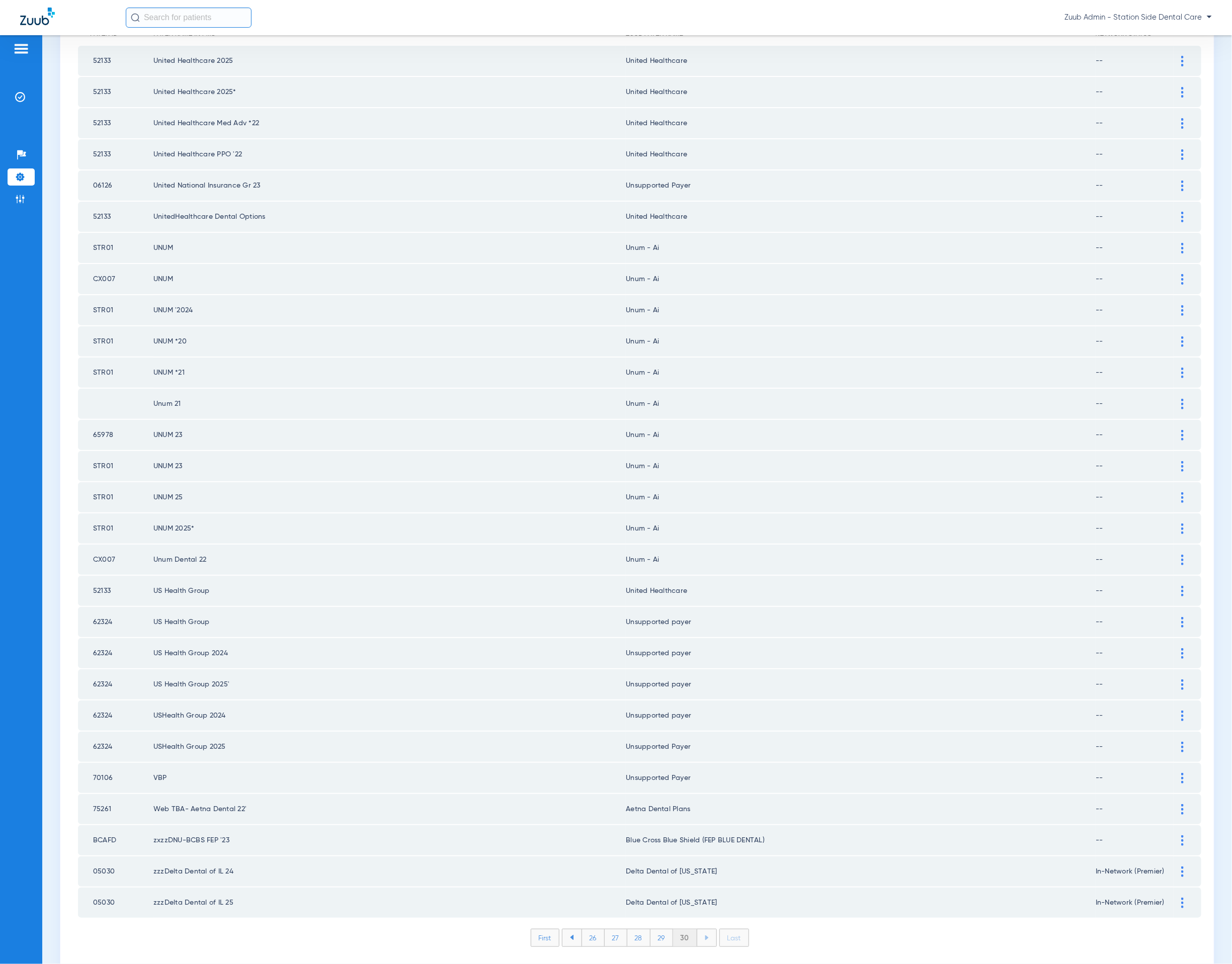
click at [681, 514] on li "30" at bounding box center [685, 938] width 24 height 17
